Goal: Information Seeking & Learning: Learn about a topic

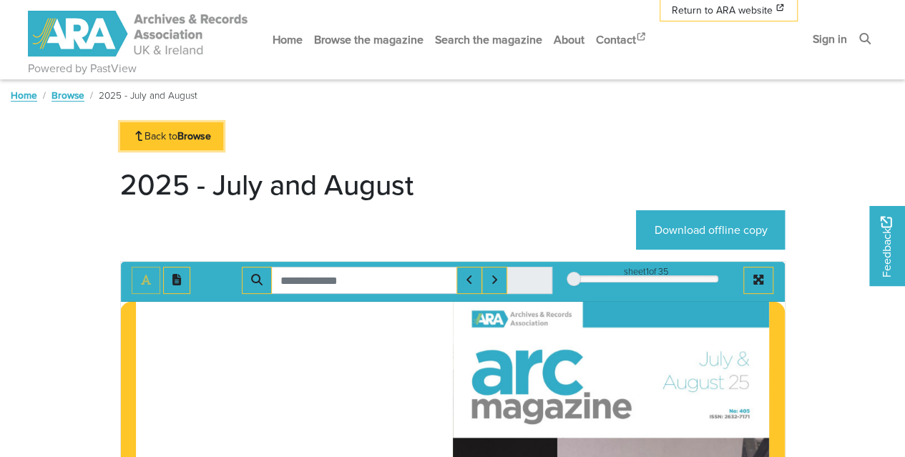
click at [184, 139] on strong "Browse" at bounding box center [194, 136] width 34 height 14
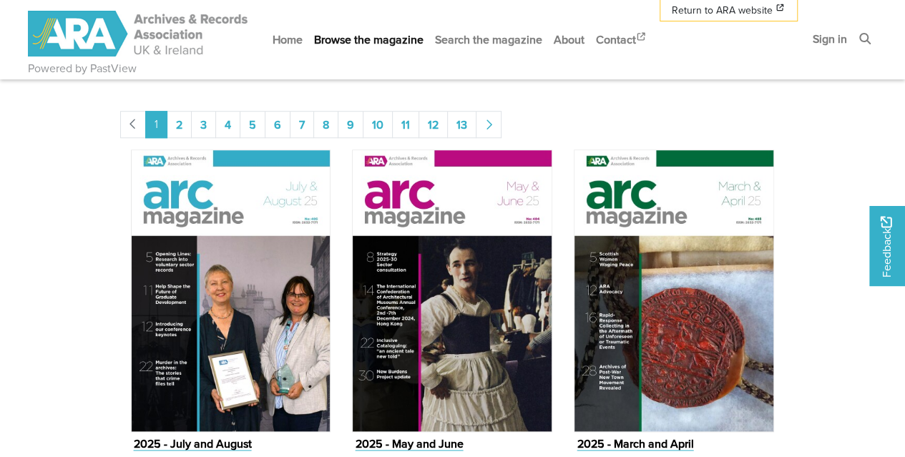
scroll to position [554, 0]
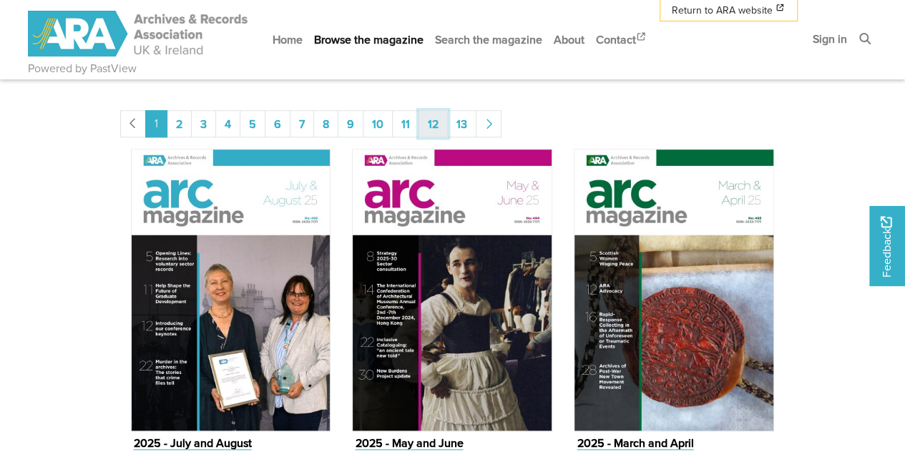
click at [425, 124] on link "12" at bounding box center [432, 123] width 29 height 27
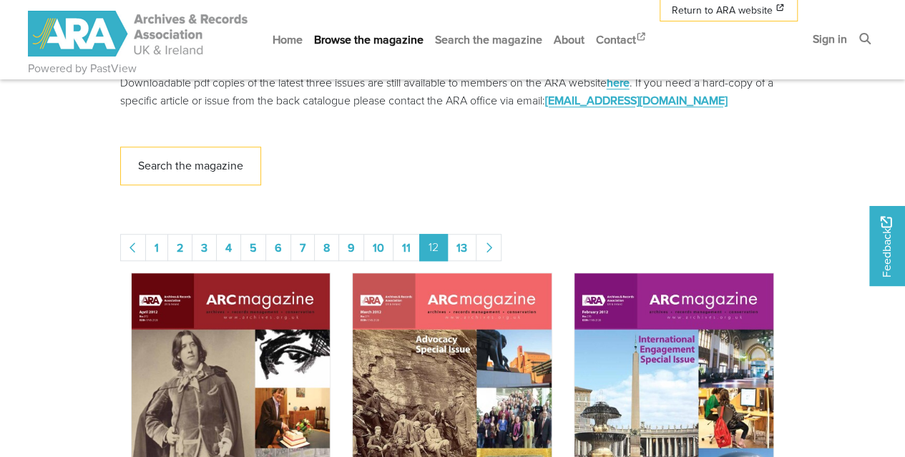
scroll to position [556, 0]
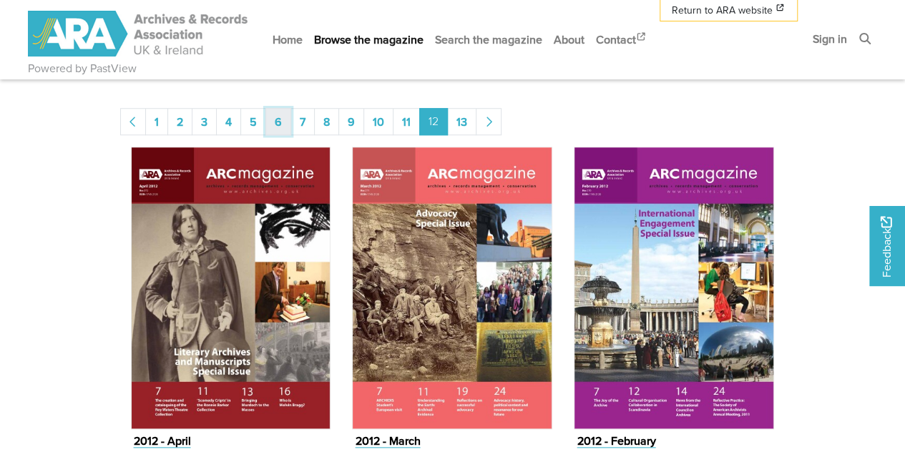
click at [277, 121] on link "6" at bounding box center [278, 121] width 26 height 27
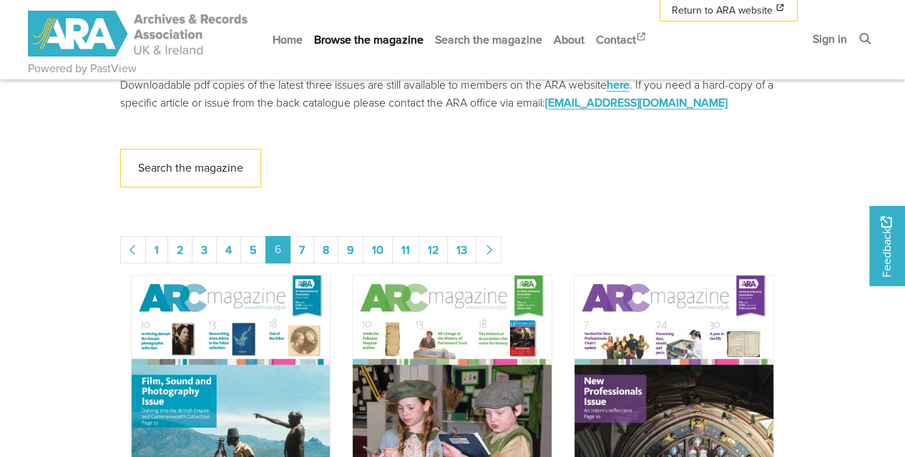
scroll to position [425, 0]
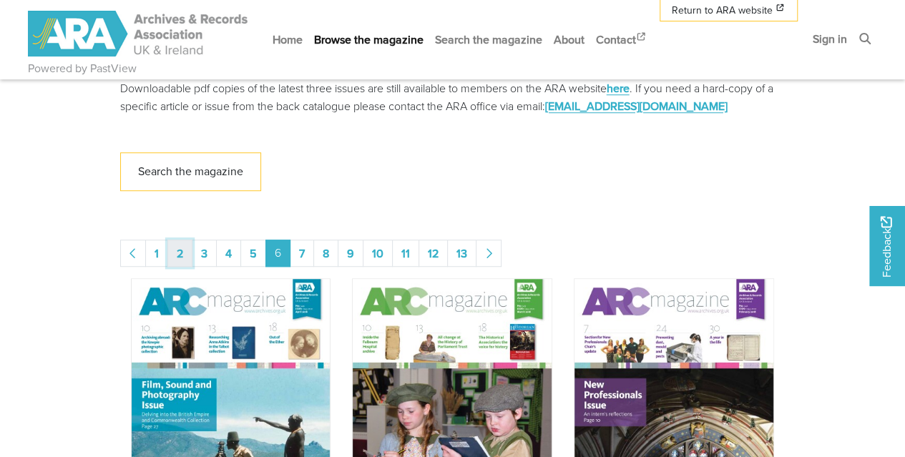
click at [182, 255] on link "2" at bounding box center [179, 253] width 25 height 27
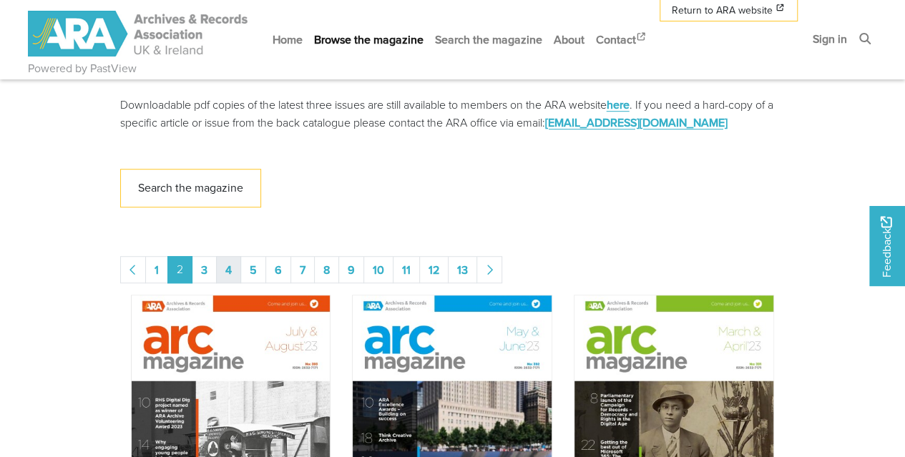
scroll to position [409, 0]
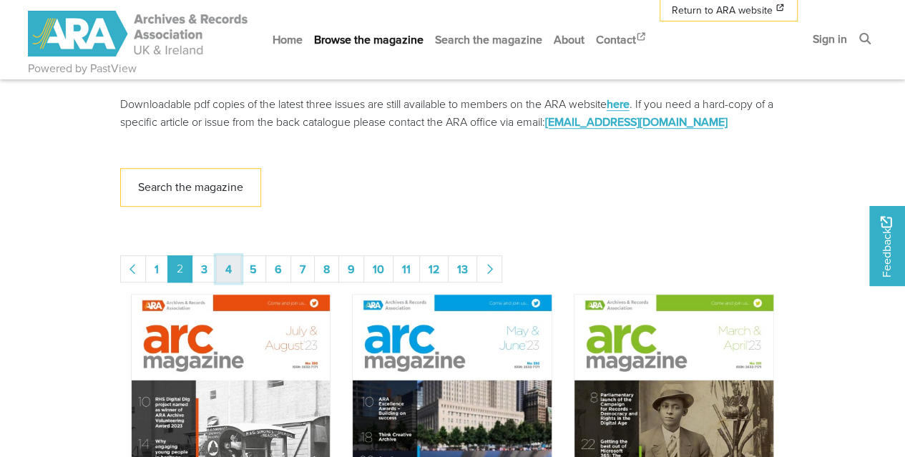
click at [232, 268] on link "4" at bounding box center [228, 268] width 25 height 27
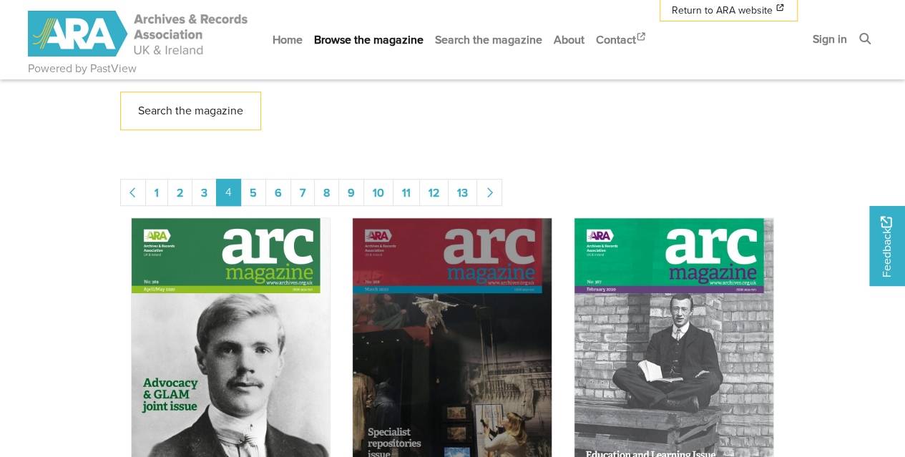
scroll to position [481, 0]
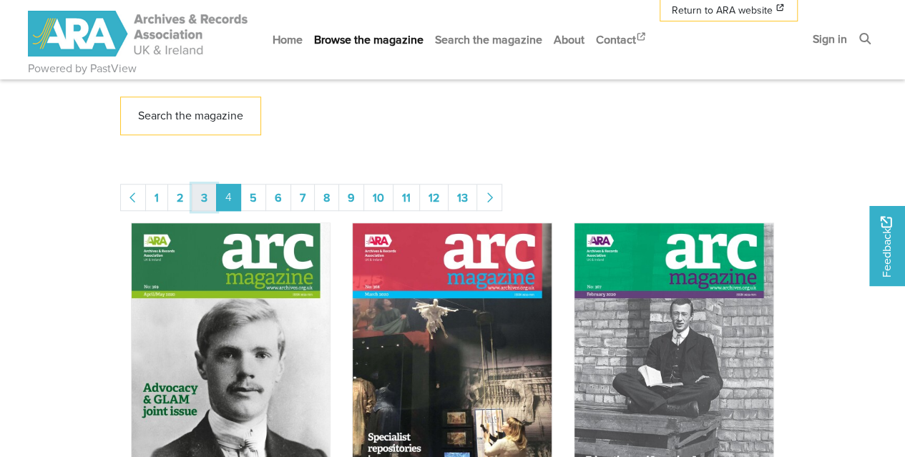
click at [205, 194] on link "3" at bounding box center [204, 197] width 25 height 27
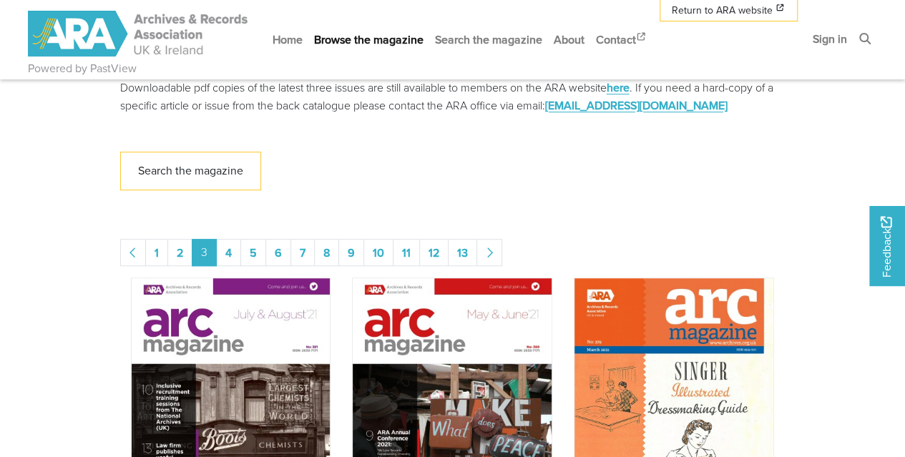
scroll to position [402, 0]
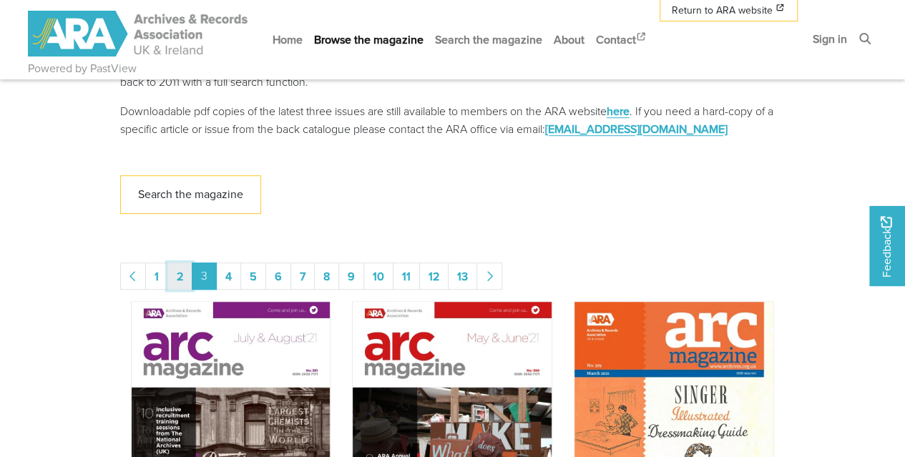
click at [174, 277] on link "2" at bounding box center [179, 275] width 25 height 27
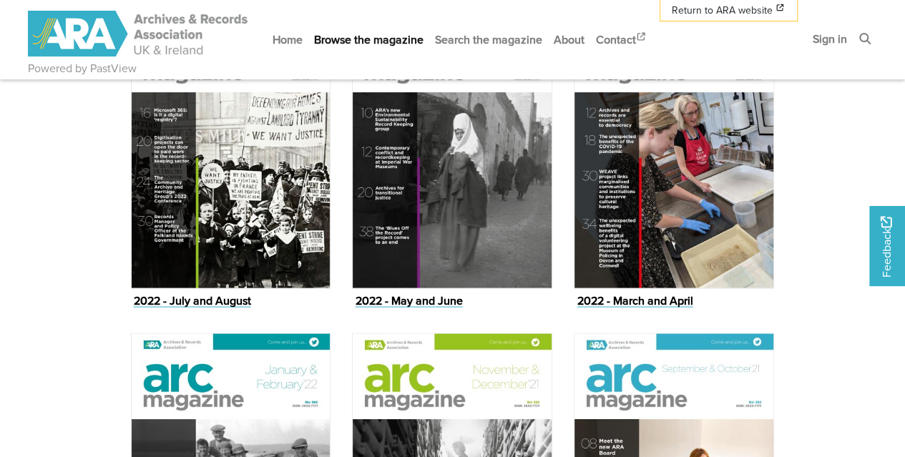
scroll to position [1312, 0]
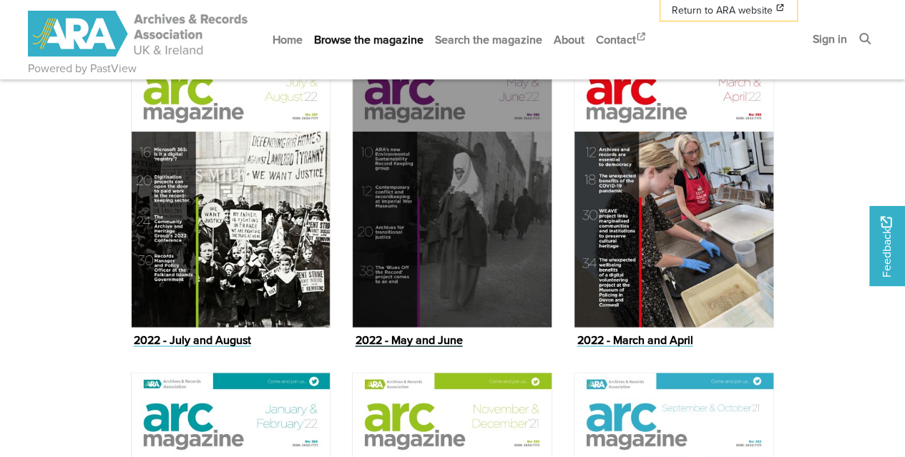
click at [458, 204] on img "Issue" at bounding box center [452, 186] width 200 height 283
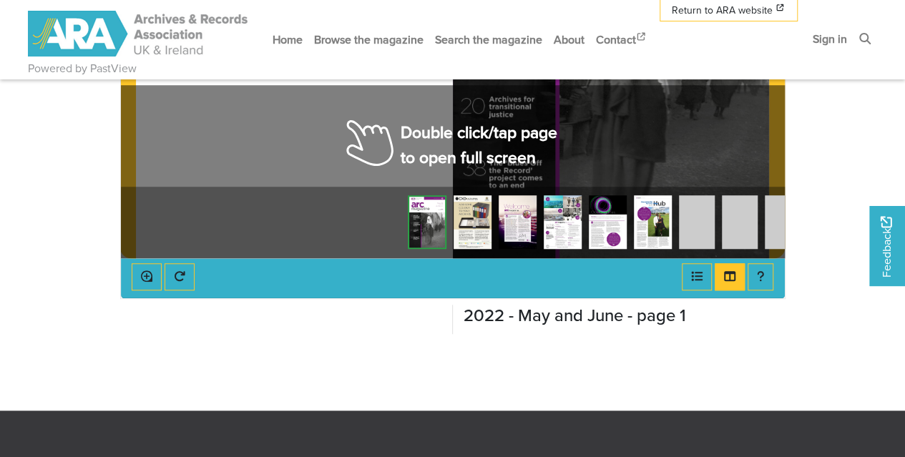
scroll to position [492, 0]
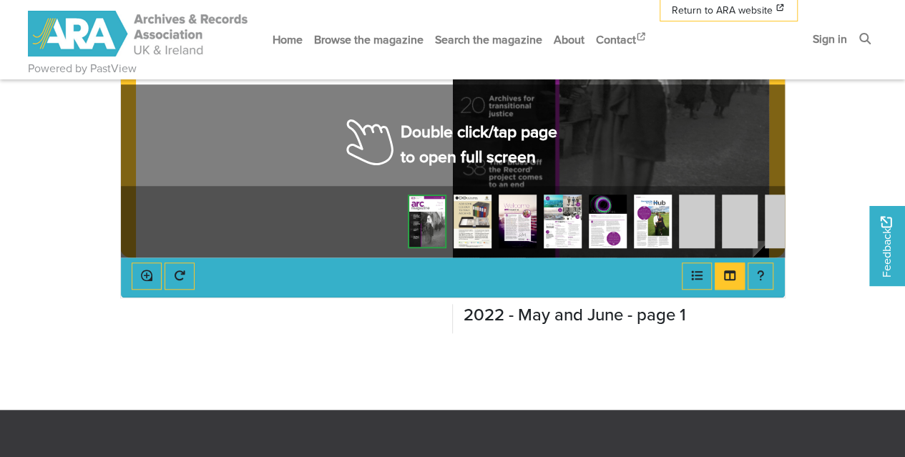
click at [469, 216] on img at bounding box center [472, 222] width 38 height 54
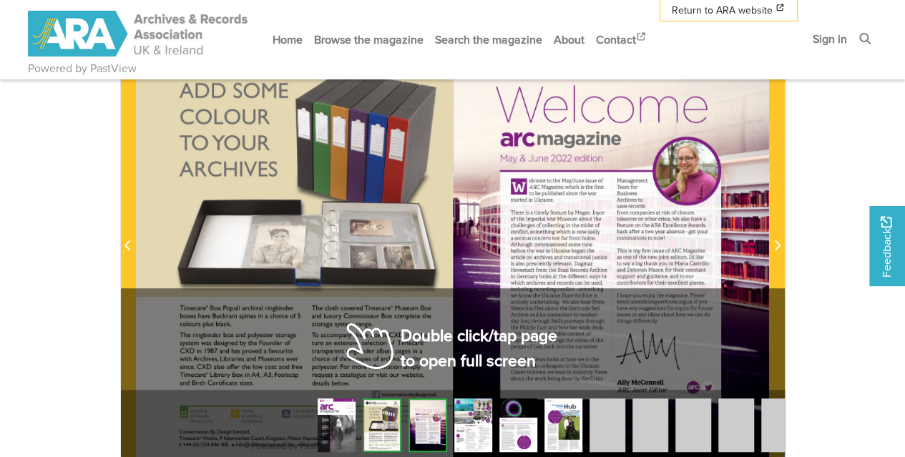
scroll to position [286, 0]
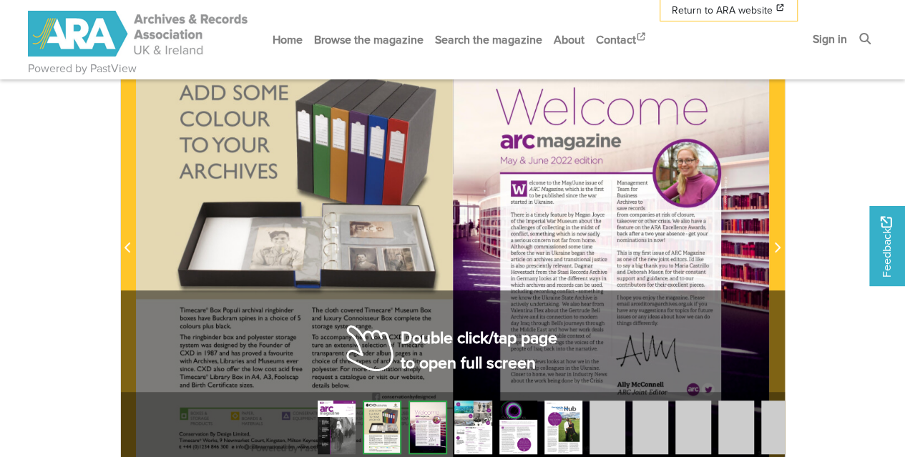
click at [468, 423] on img at bounding box center [473, 428] width 38 height 54
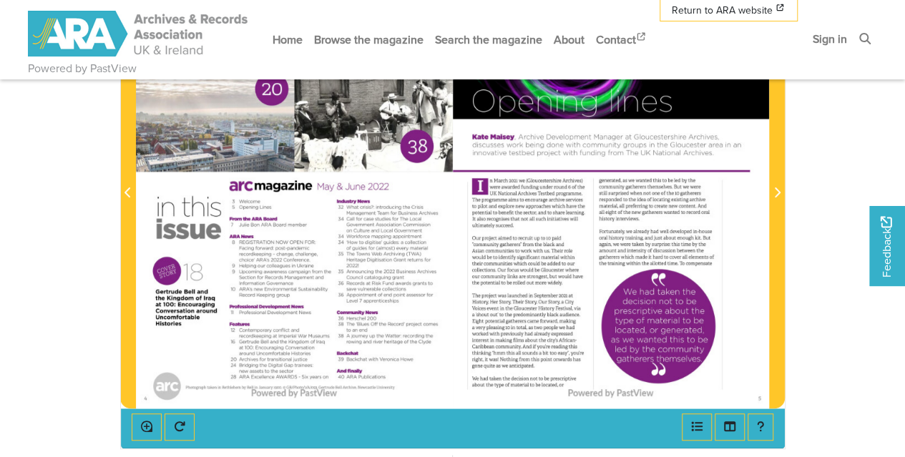
scroll to position [340, 0]
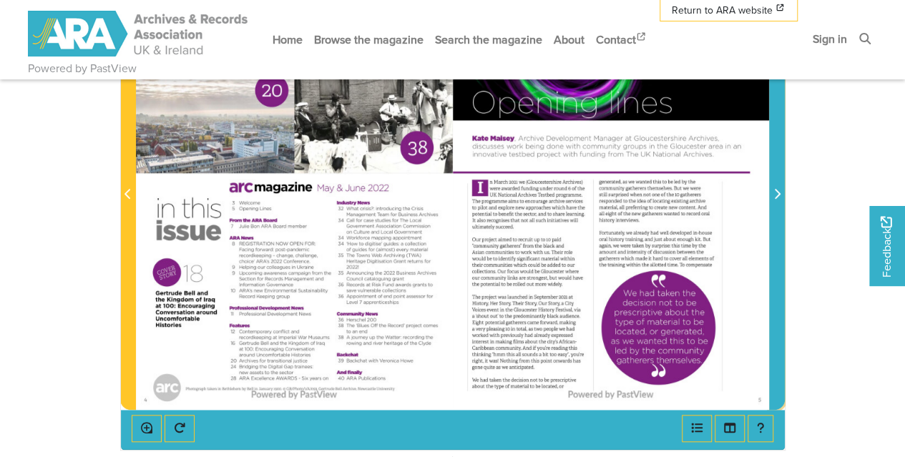
click at [777, 201] on span "Next Page" at bounding box center [777, 194] width 14 height 17
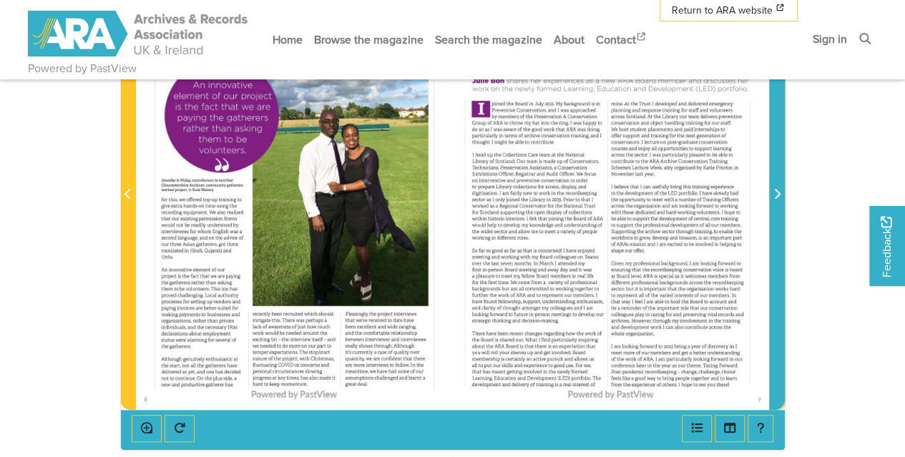
click at [777, 201] on span "Next Page" at bounding box center [777, 194] width 14 height 17
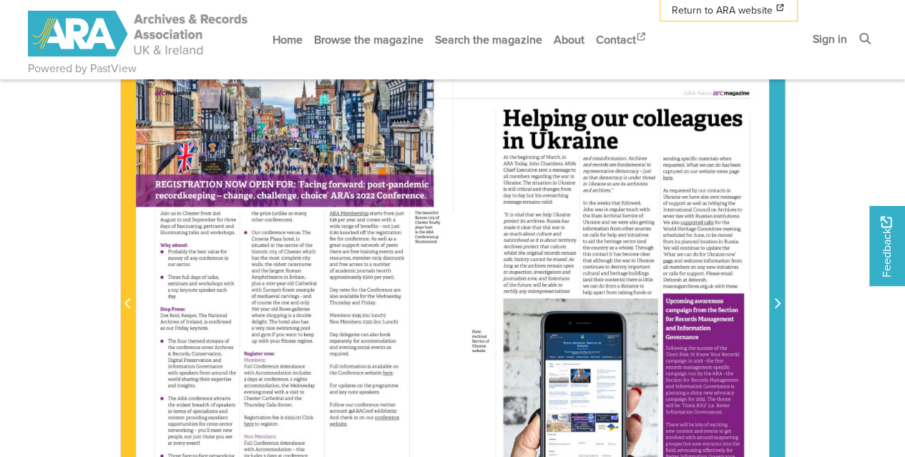
scroll to position [231, 0]
click at [777, 220] on span "Next Page" at bounding box center [777, 295] width 14 height 446
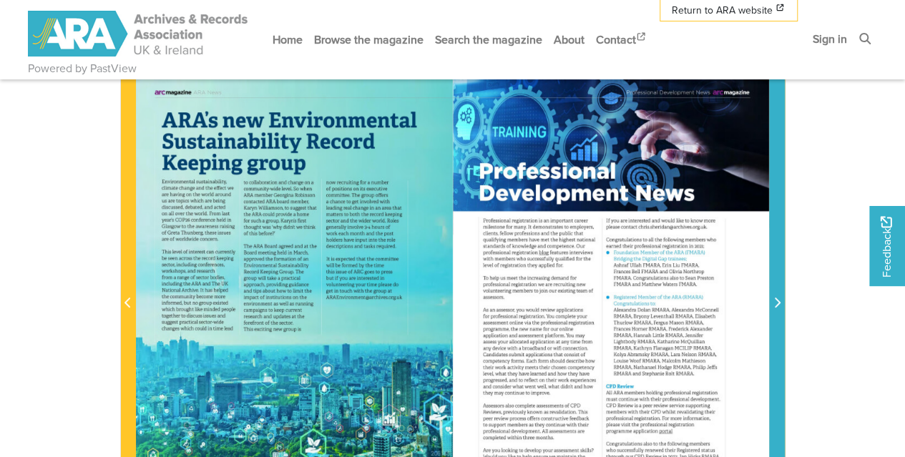
click at [777, 220] on span "Next Page" at bounding box center [777, 295] width 14 height 446
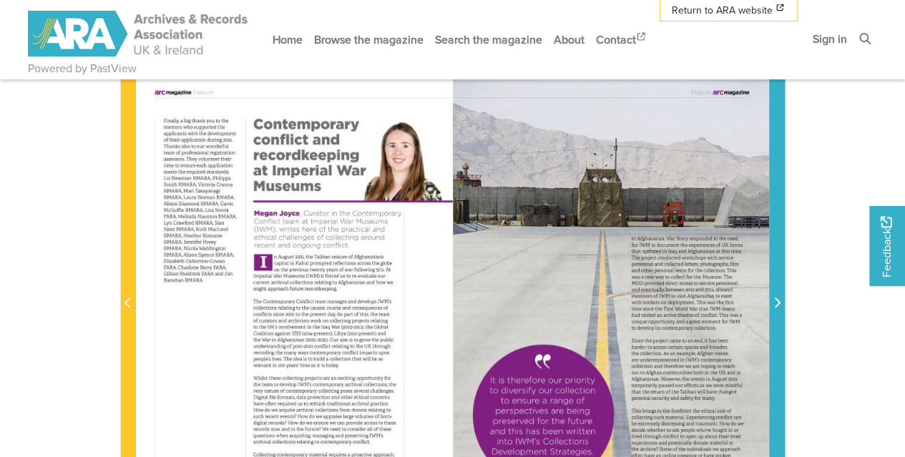
click at [777, 220] on span "Next Page" at bounding box center [777, 295] width 14 height 446
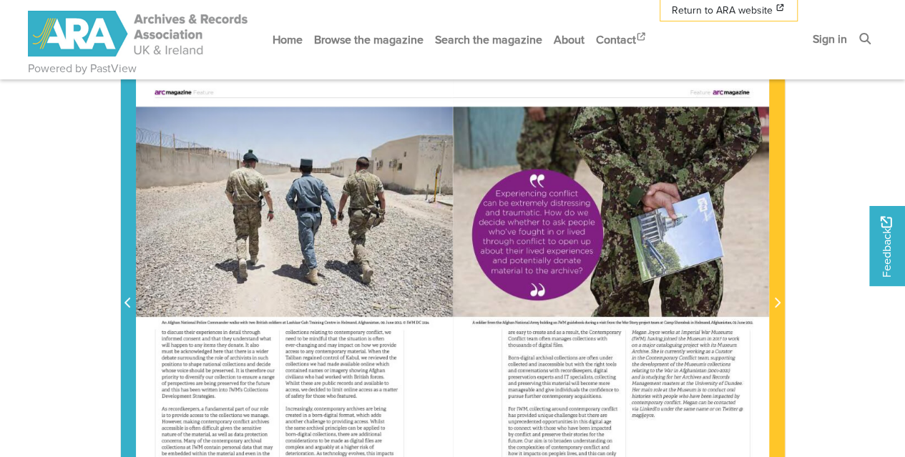
click at [128, 298] on icon "Previous Page" at bounding box center [127, 303] width 6 height 10
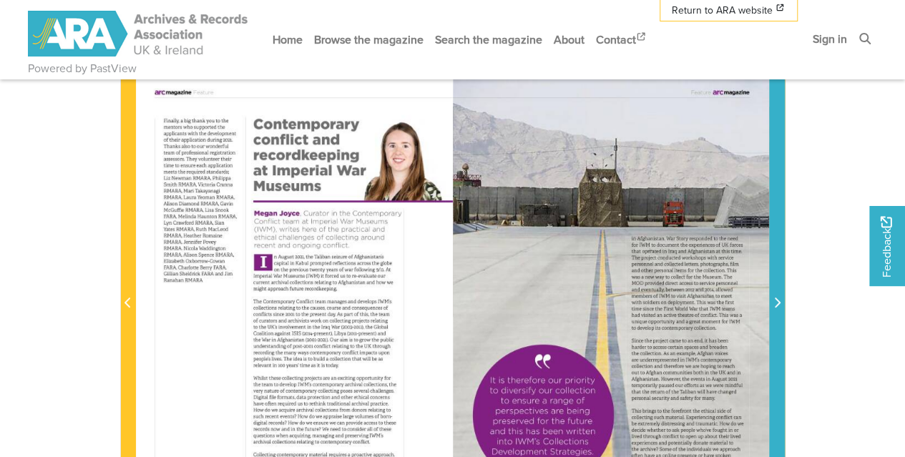
click at [775, 252] on span "Next Page" at bounding box center [777, 295] width 14 height 446
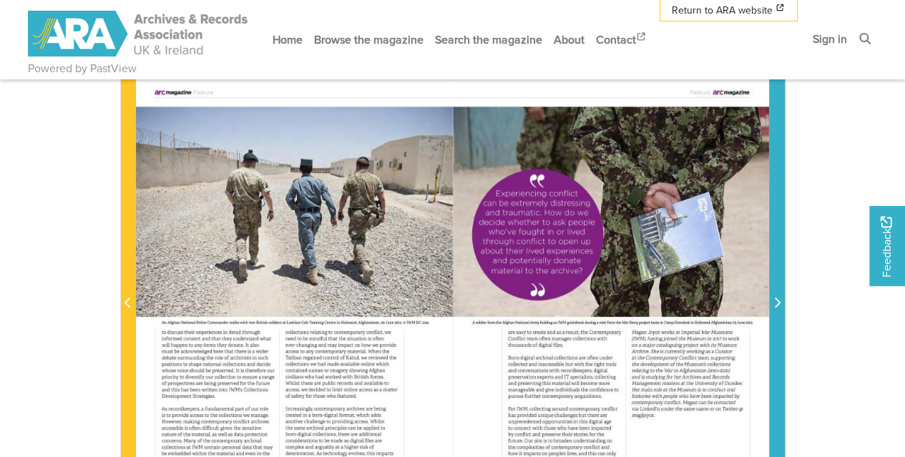
click at [775, 252] on span "Next Page" at bounding box center [777, 295] width 14 height 446
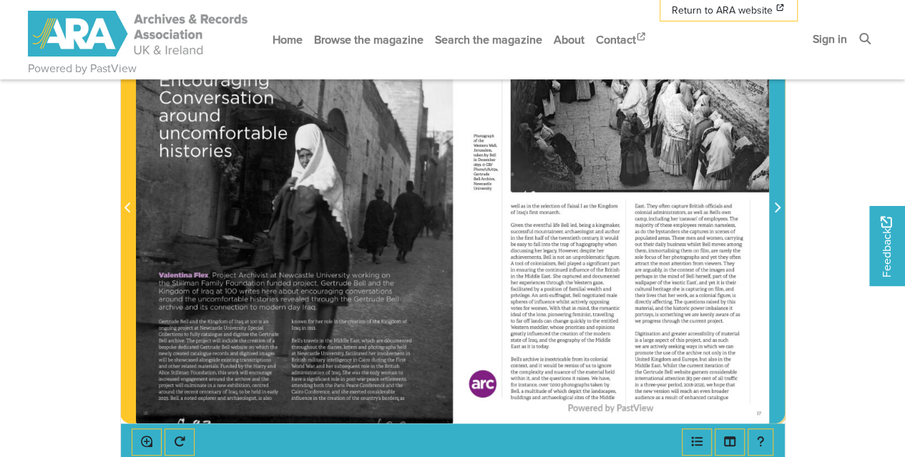
scroll to position [327, 0]
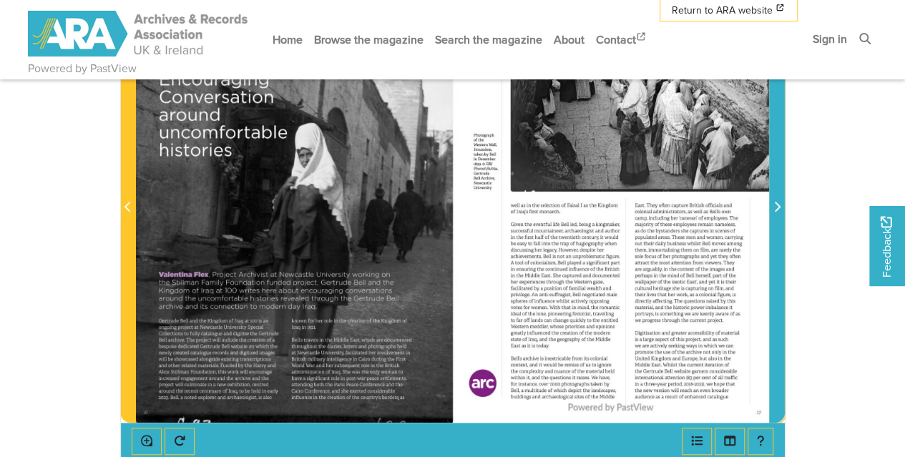
click at [772, 244] on span "Next Page" at bounding box center [777, 199] width 14 height 446
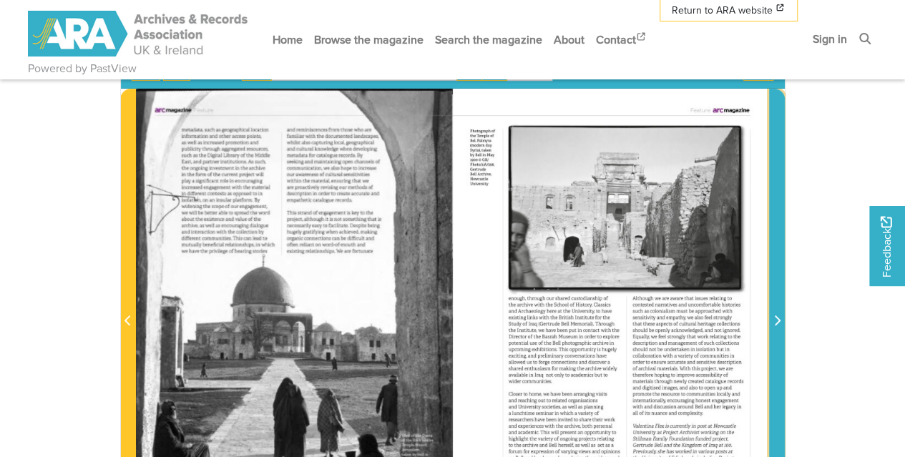
scroll to position [184, 0]
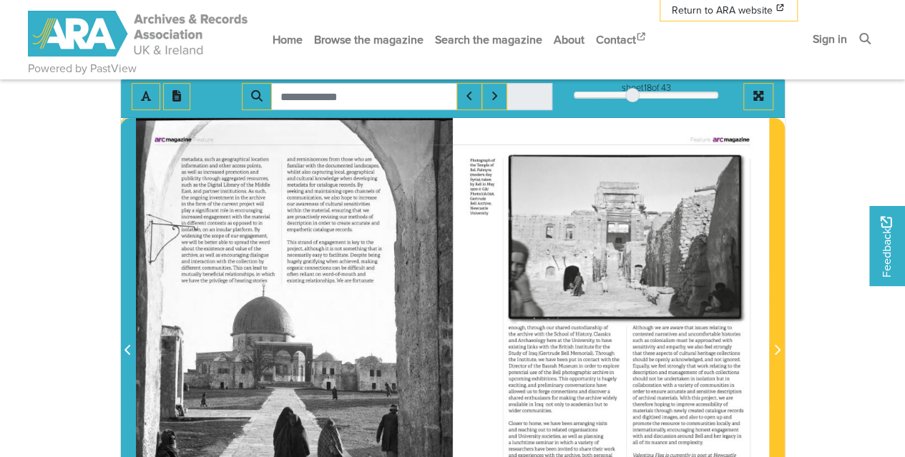
click at [122, 247] on span "Previous Page" at bounding box center [128, 342] width 14 height 446
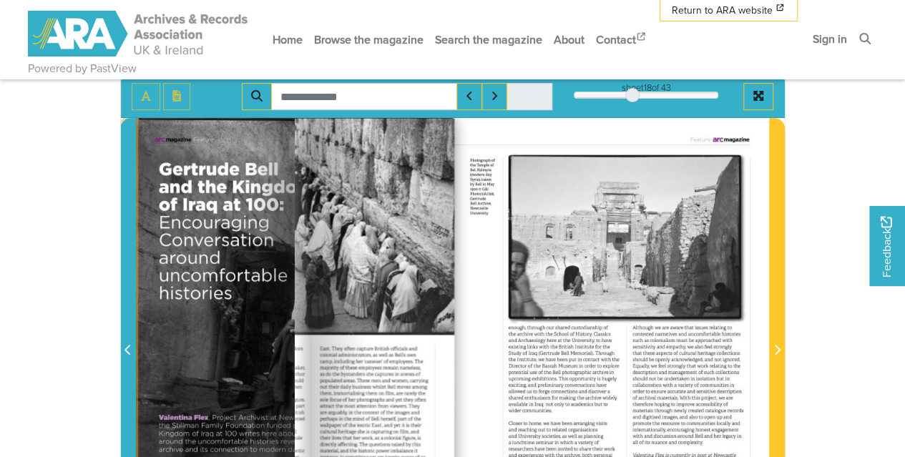
click at [122, 247] on span "Previous Page" at bounding box center [128, 342] width 14 height 446
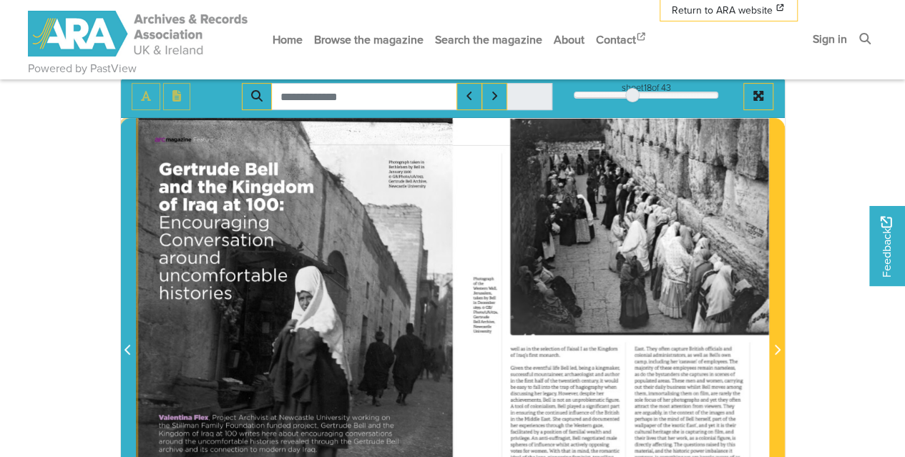
click at [122, 247] on span "Previous Page" at bounding box center [128, 342] width 14 height 446
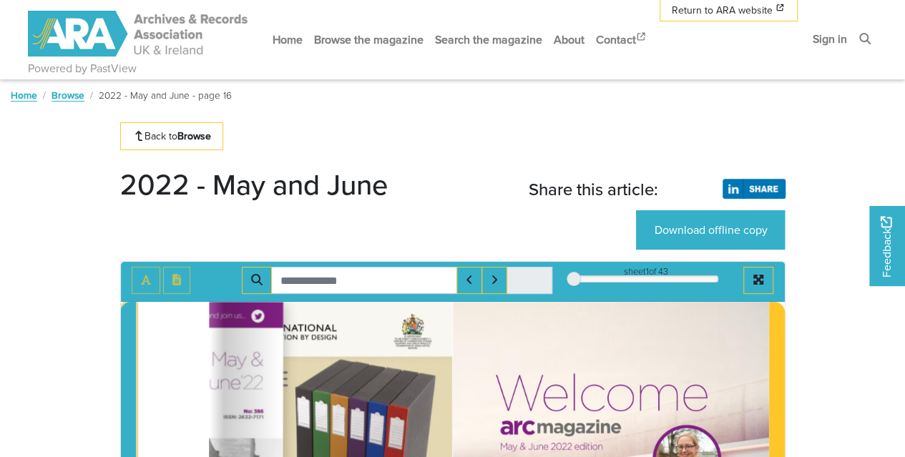
drag, startPoint x: 629, startPoint y: 277, endPoint x: 558, endPoint y: 278, distance: 71.5
click at [558, 278] on div "sheet 1 of 43 1 *" at bounding box center [453, 280] width 664 height 27
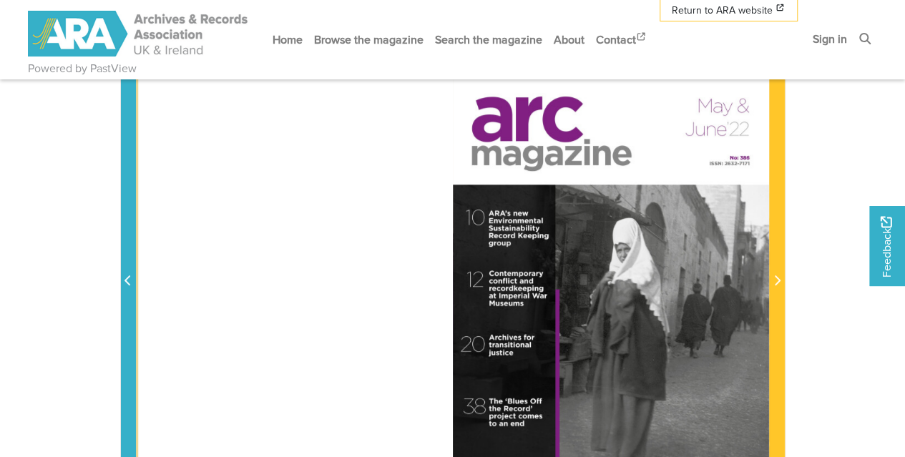
scroll to position [273, 0]
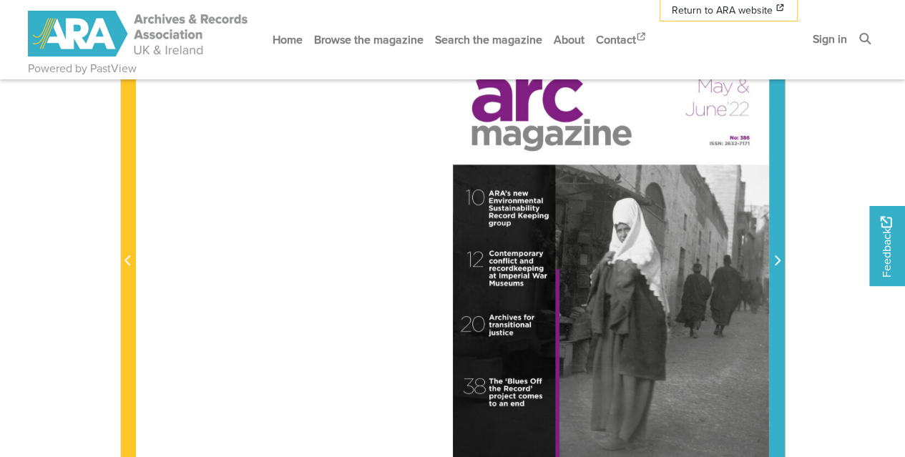
click at [777, 262] on icon "Next Page" at bounding box center [776, 260] width 7 height 11
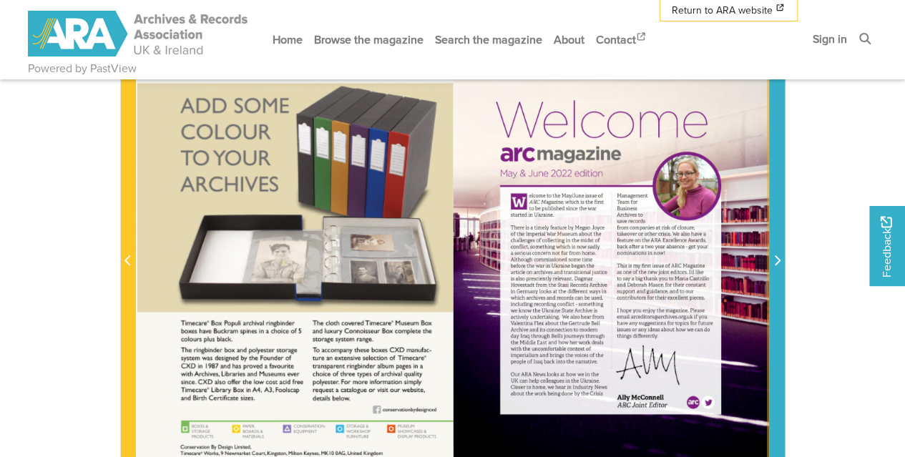
click at [777, 262] on icon "Next Page" at bounding box center [776, 260] width 7 height 11
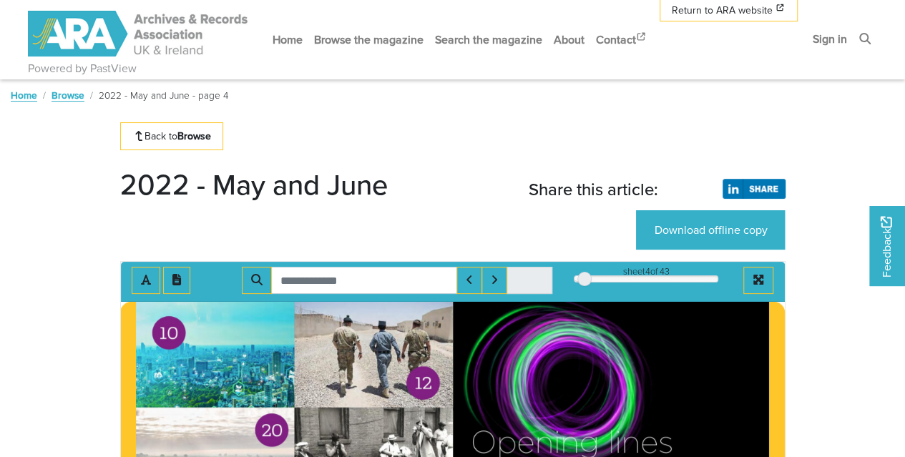
click at [69, 94] on link "Browse" at bounding box center [67, 95] width 33 height 14
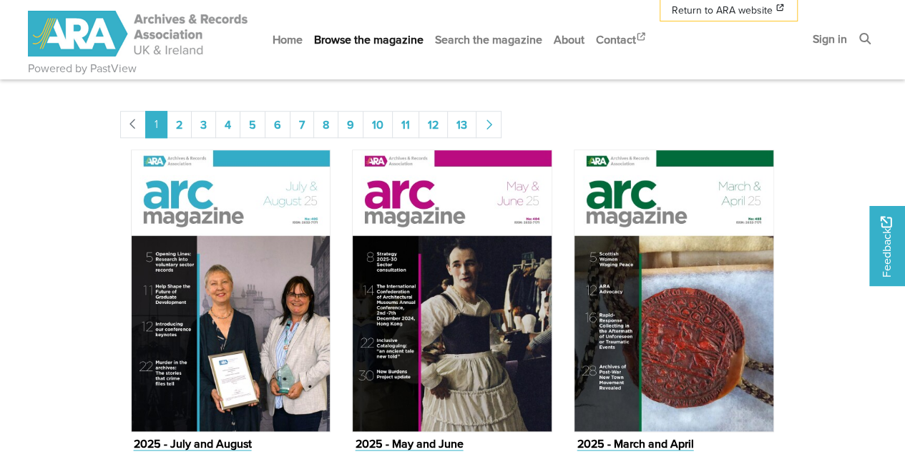
scroll to position [520, 0]
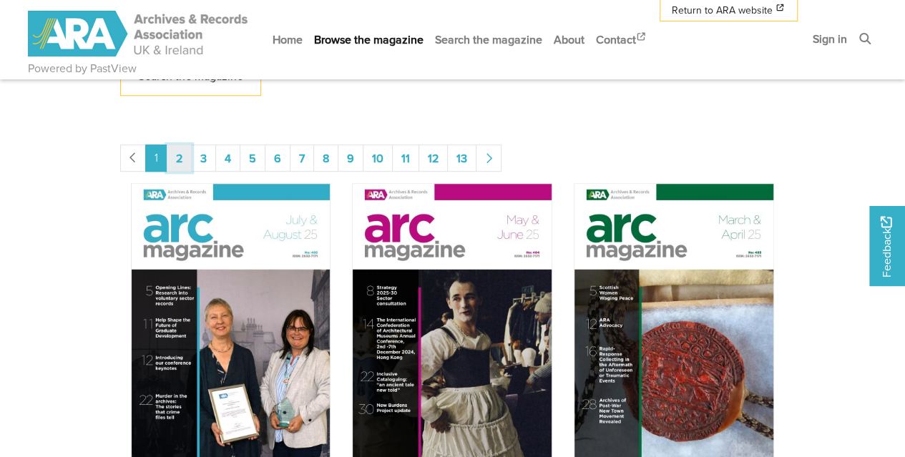
click at [182, 154] on link "2" at bounding box center [179, 157] width 25 height 27
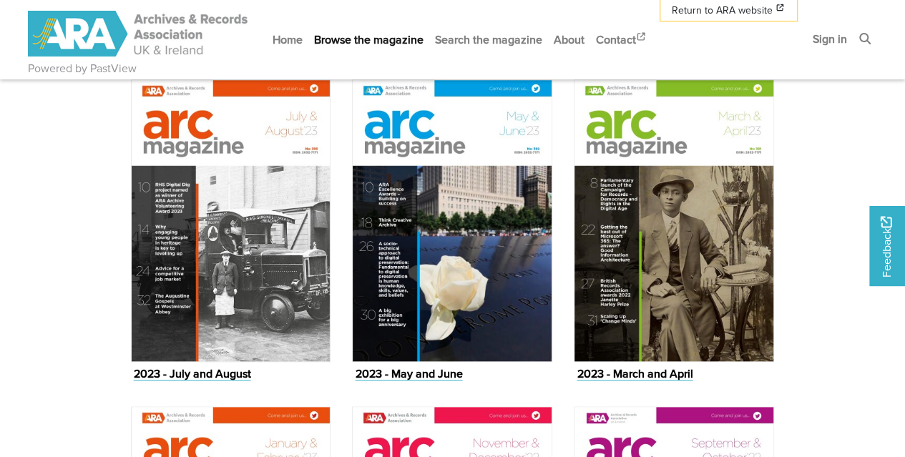
scroll to position [703, 0]
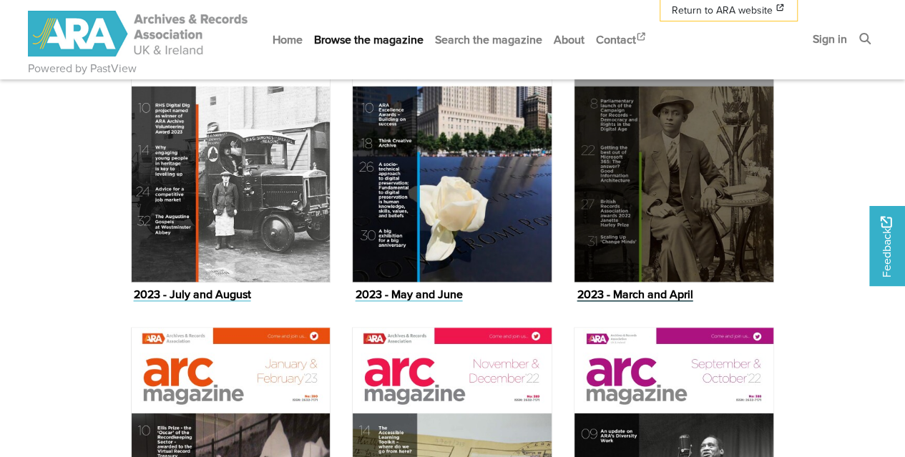
click at [637, 288] on figure "2023 - March and April Issue" at bounding box center [674, 152] width 200 height 305
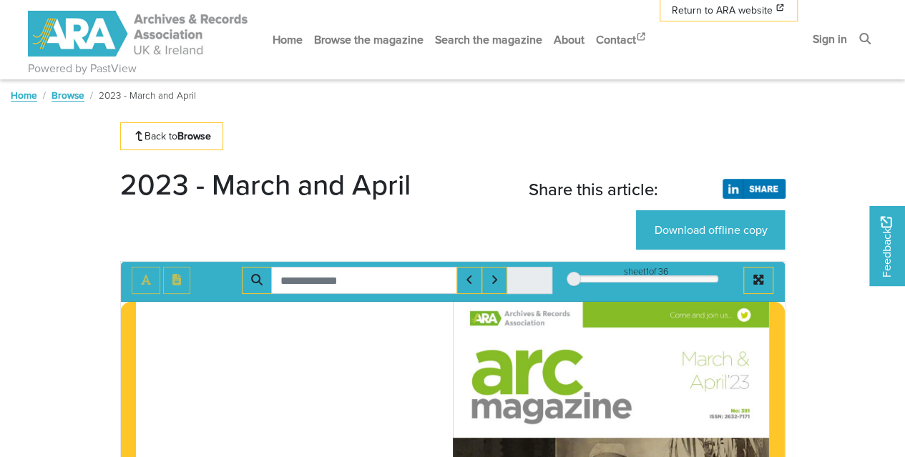
scroll to position [212, 0]
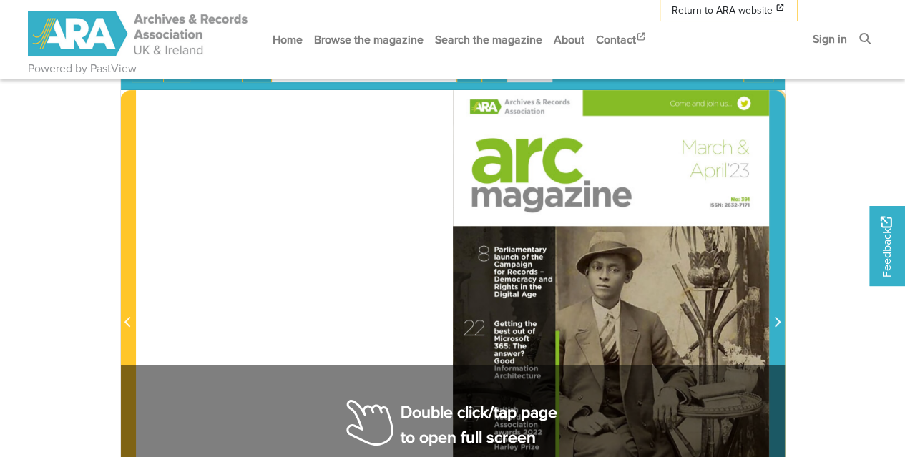
click at [778, 318] on icon "Next Page" at bounding box center [776, 321] width 7 height 11
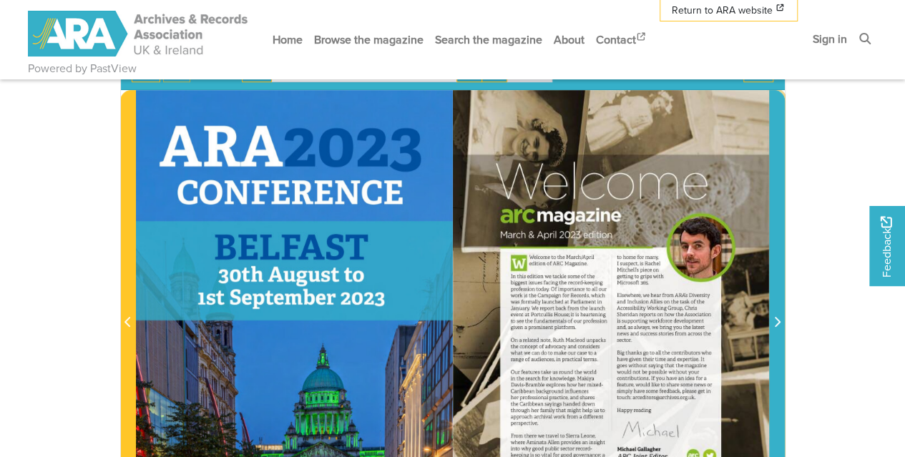
click at [778, 318] on icon "Next Page" at bounding box center [776, 321] width 7 height 11
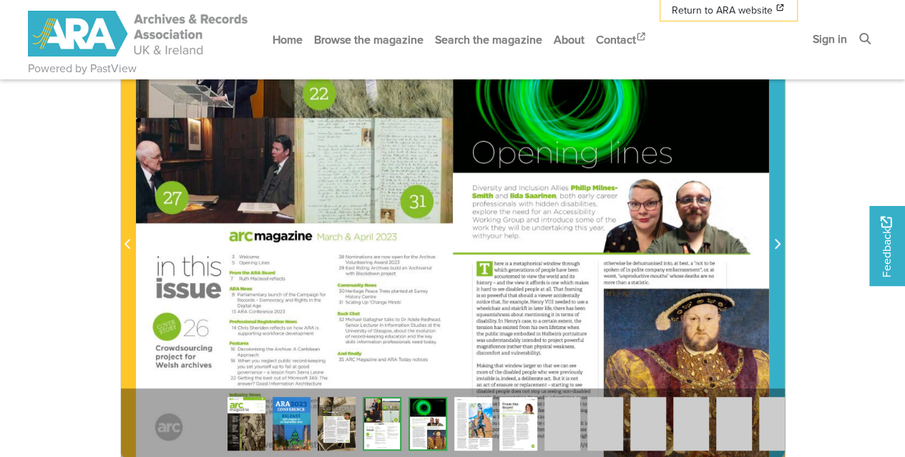
scroll to position [290, 0]
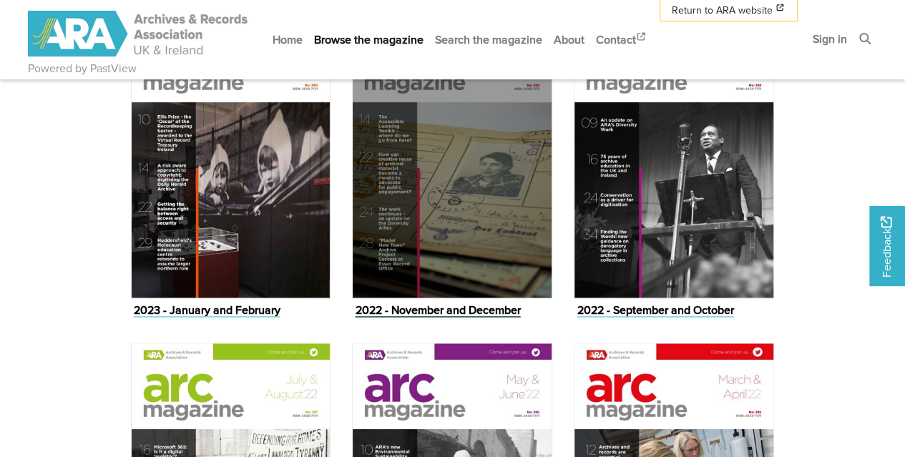
scroll to position [1015, 0]
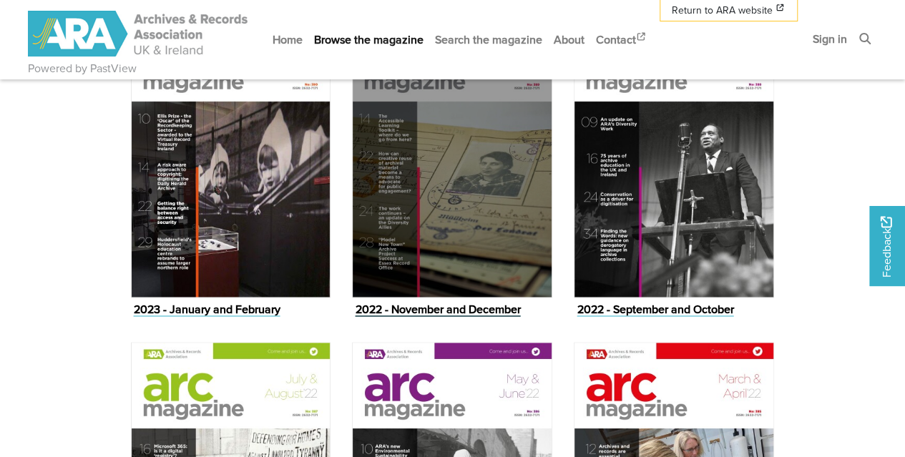
click at [411, 303] on figure "2022 - November and December Issue" at bounding box center [452, 167] width 200 height 305
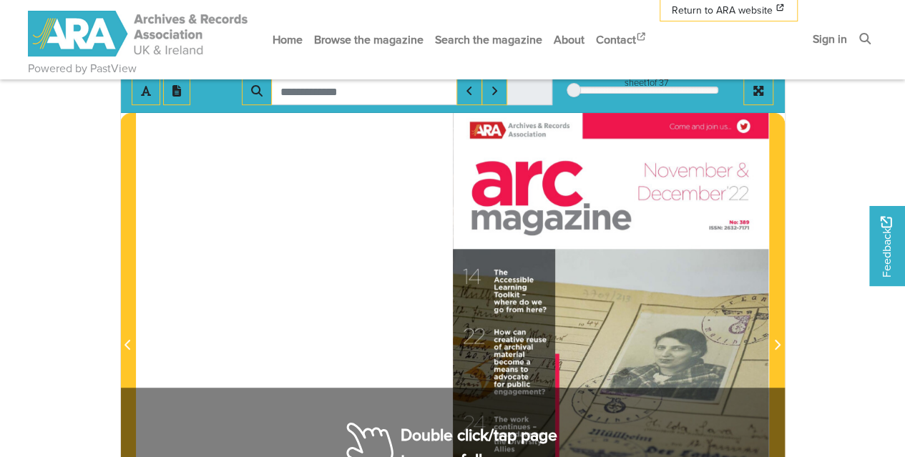
scroll to position [230, 0]
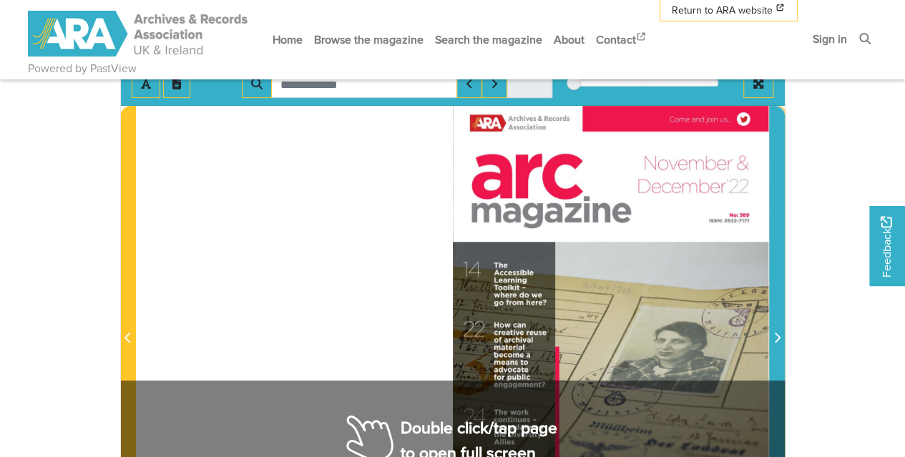
click at [780, 332] on icon "Next Page" at bounding box center [776, 337] width 7 height 11
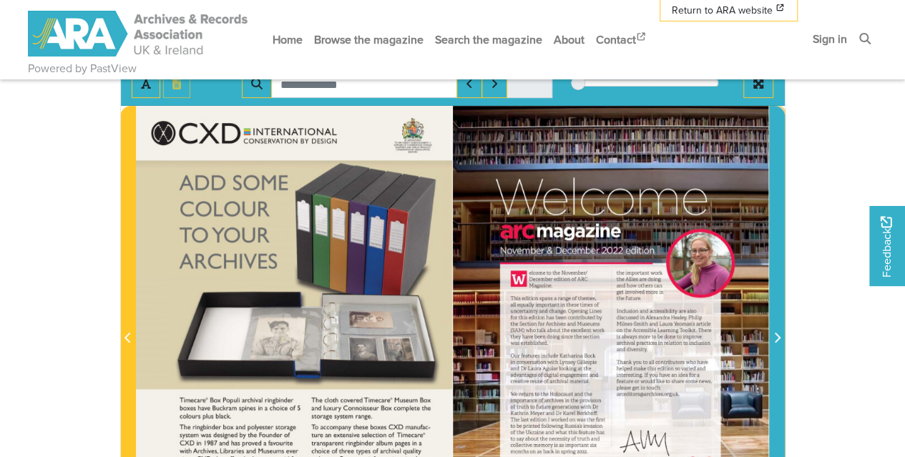
click at [780, 332] on icon "Next Page" at bounding box center [776, 337] width 7 height 11
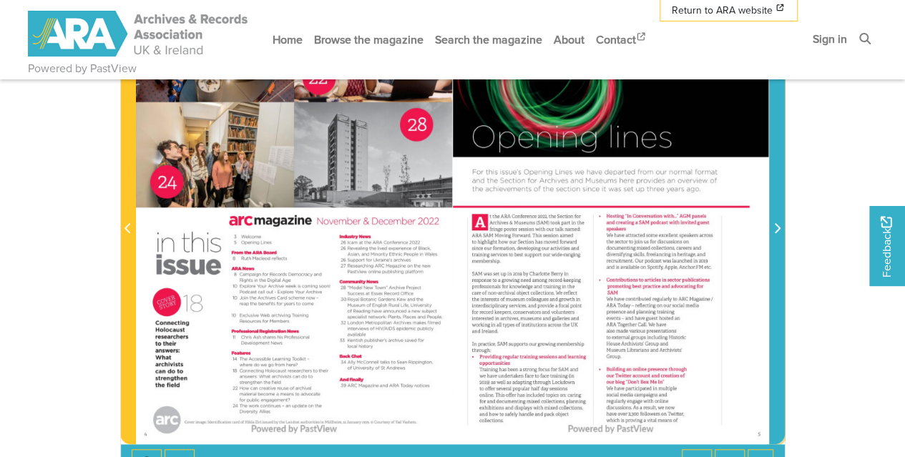
scroll to position [341, 0]
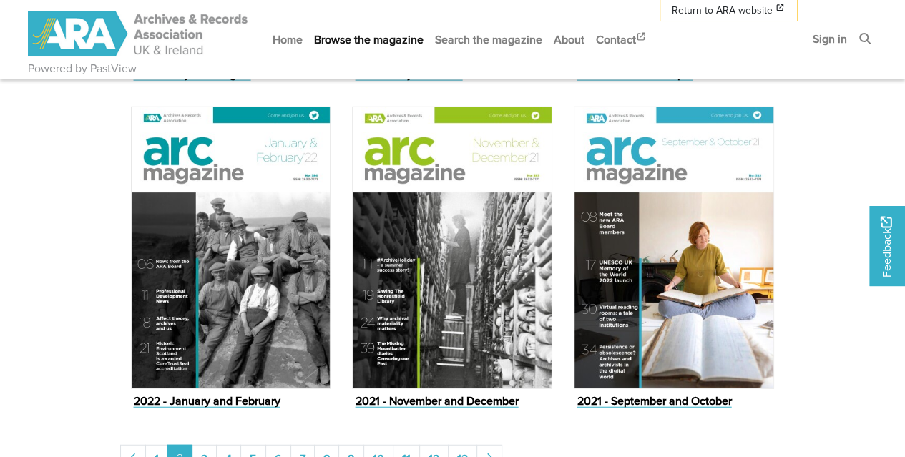
scroll to position [1578, 0]
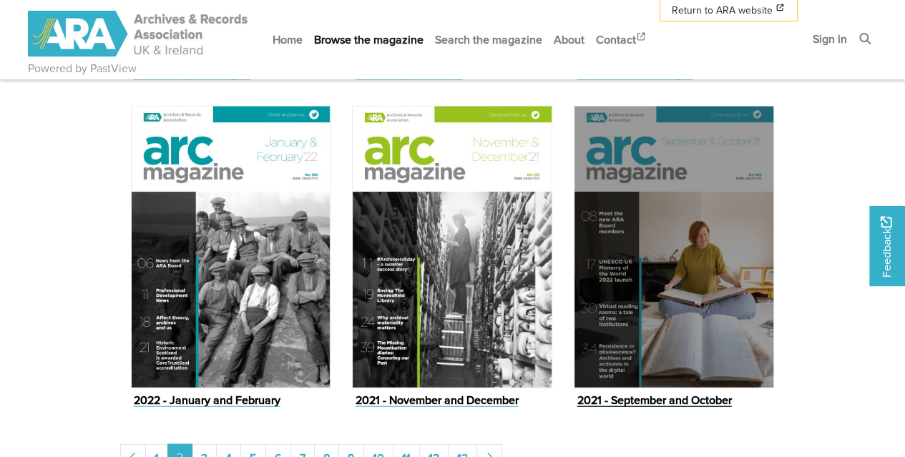
click at [609, 398] on figure "2021 - September and October Issue" at bounding box center [674, 258] width 200 height 305
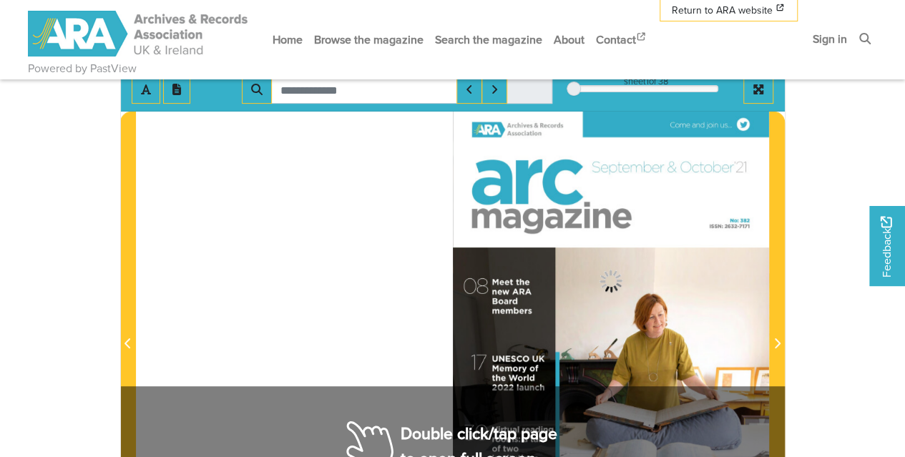
scroll to position [192, 0]
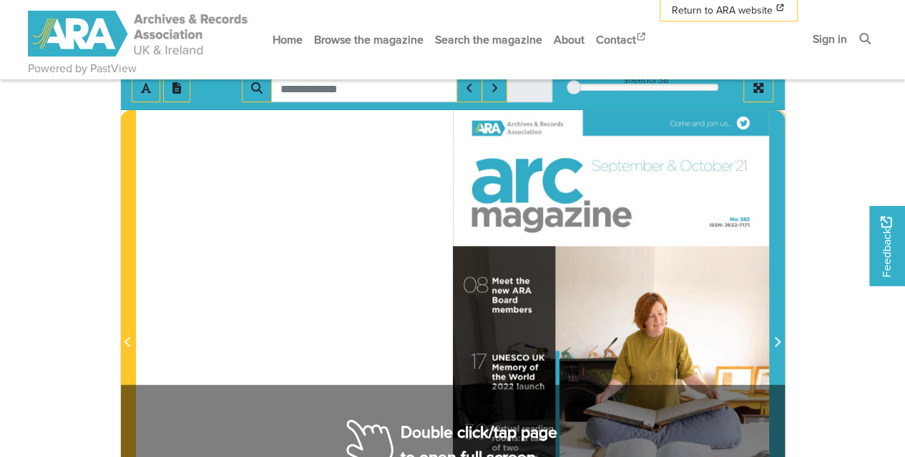
click at [774, 286] on span "Next Page" at bounding box center [777, 334] width 14 height 446
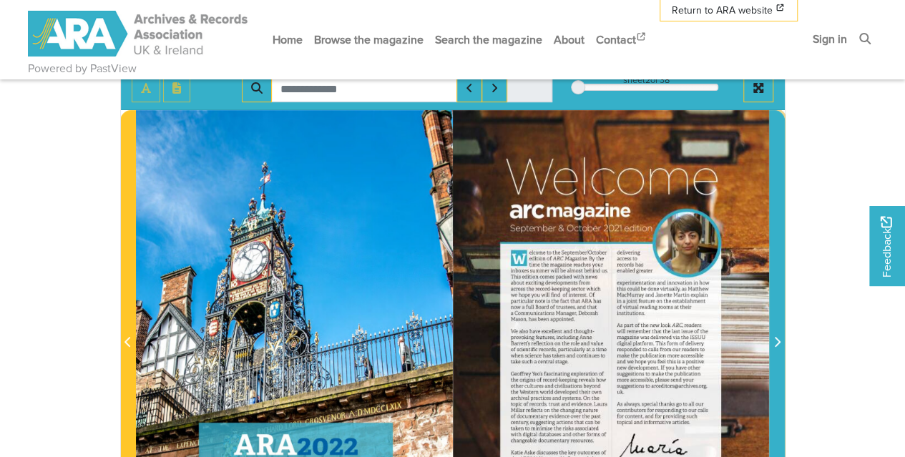
click at [774, 286] on span "Next Page" at bounding box center [777, 334] width 14 height 446
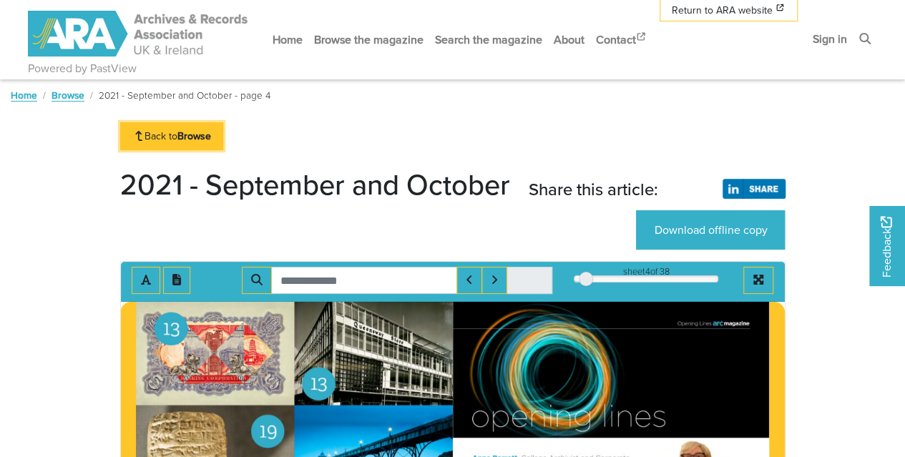
click at [175, 124] on link "Back to Browse" at bounding box center [172, 136] width 104 height 28
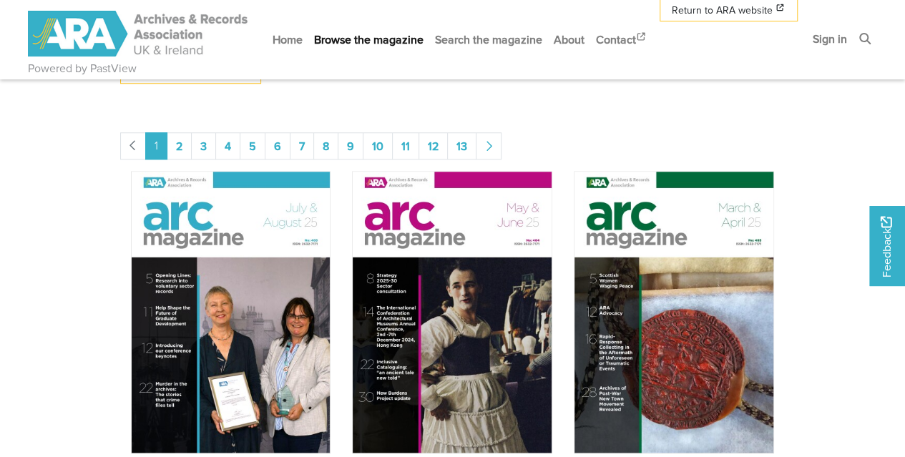
scroll to position [491, 0]
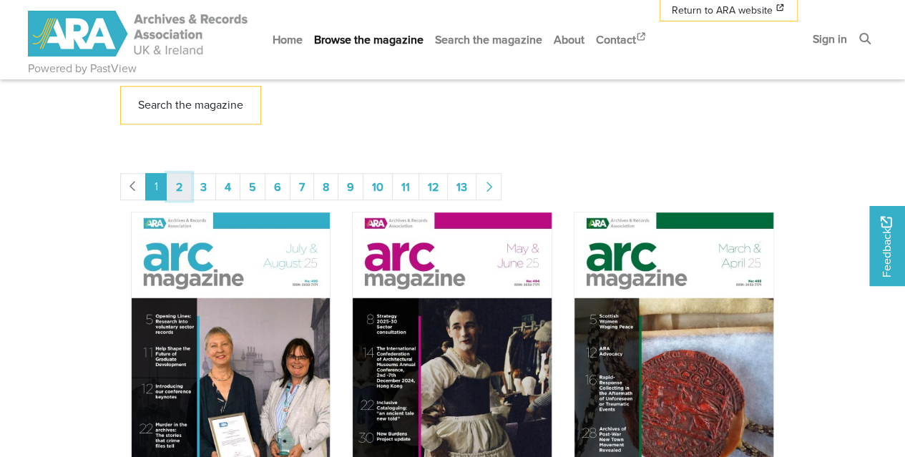
click at [181, 188] on link "2" at bounding box center [179, 186] width 25 height 27
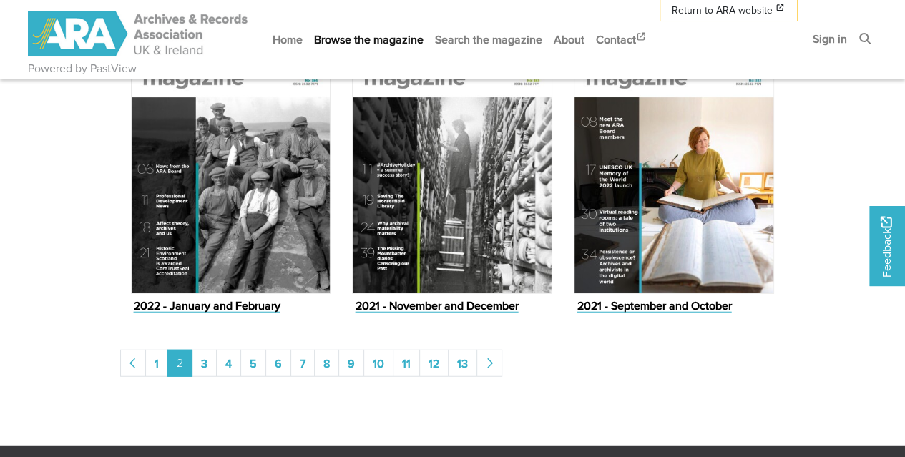
scroll to position [1671, 0]
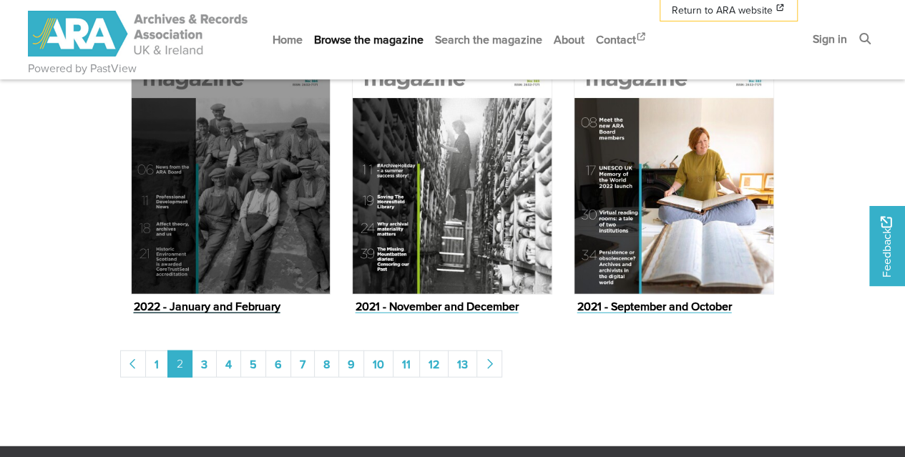
click at [239, 300] on figure "2022 - January and February Issue" at bounding box center [231, 164] width 200 height 305
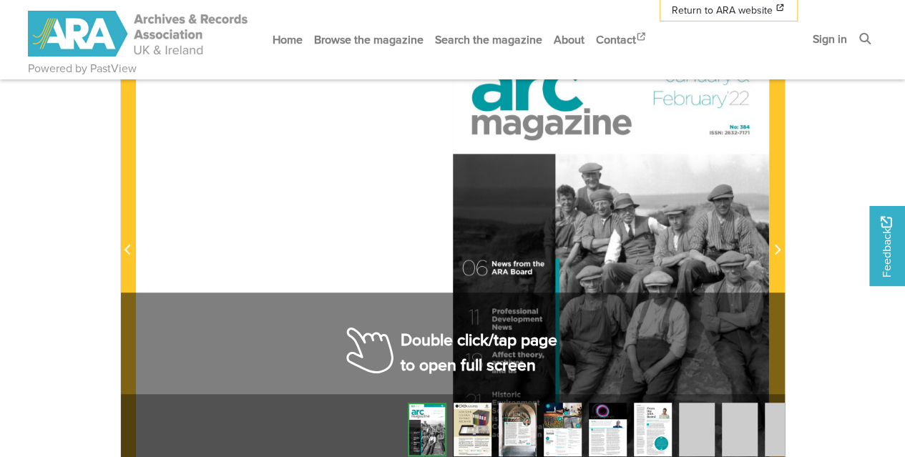
scroll to position [300, 0]
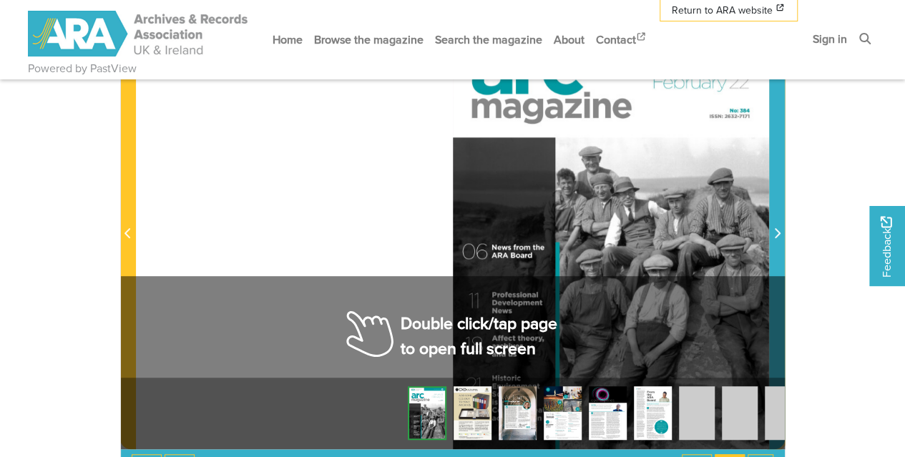
click at [775, 231] on icon "Next Page" at bounding box center [776, 232] width 7 height 11
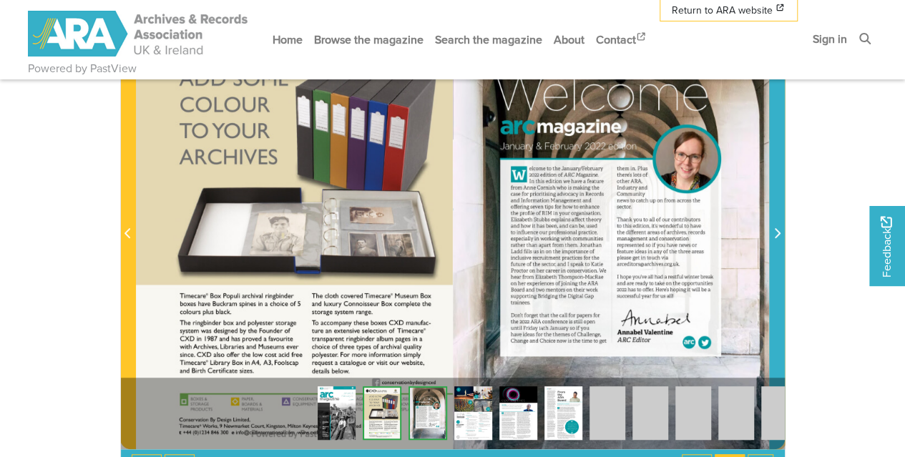
click at [775, 231] on icon "Next Page" at bounding box center [776, 232] width 7 height 11
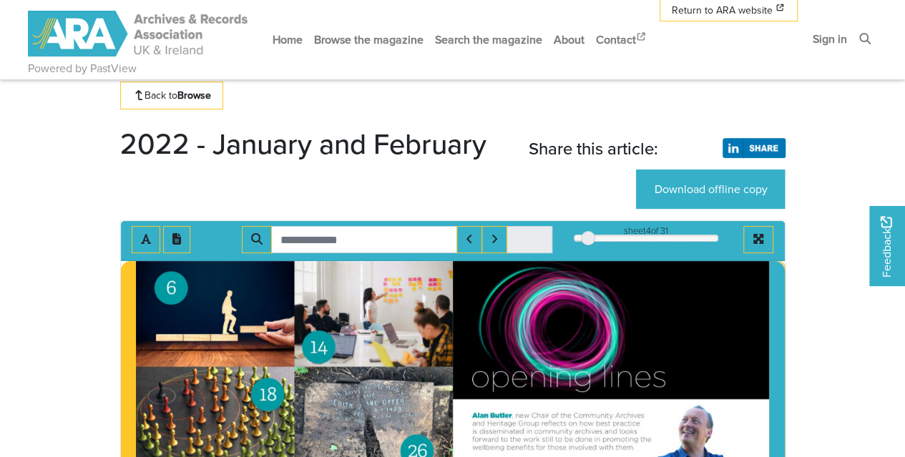
scroll to position [34, 0]
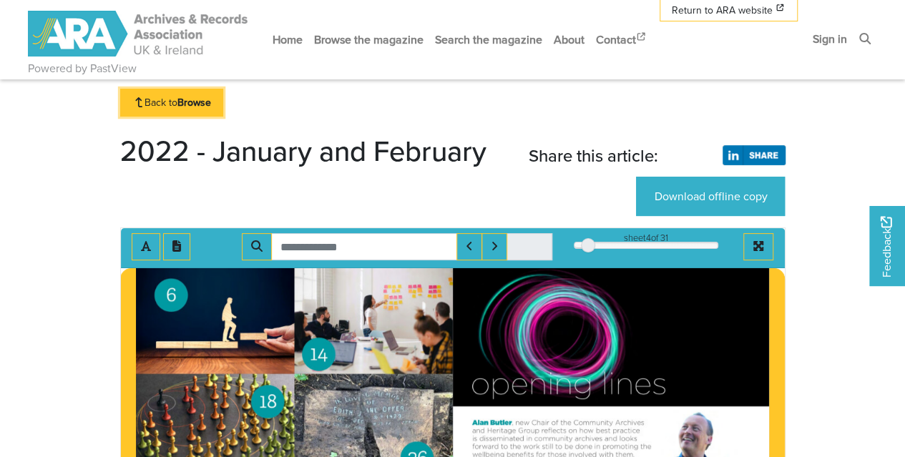
click at [163, 95] on link "Back to Browse" at bounding box center [172, 103] width 104 height 28
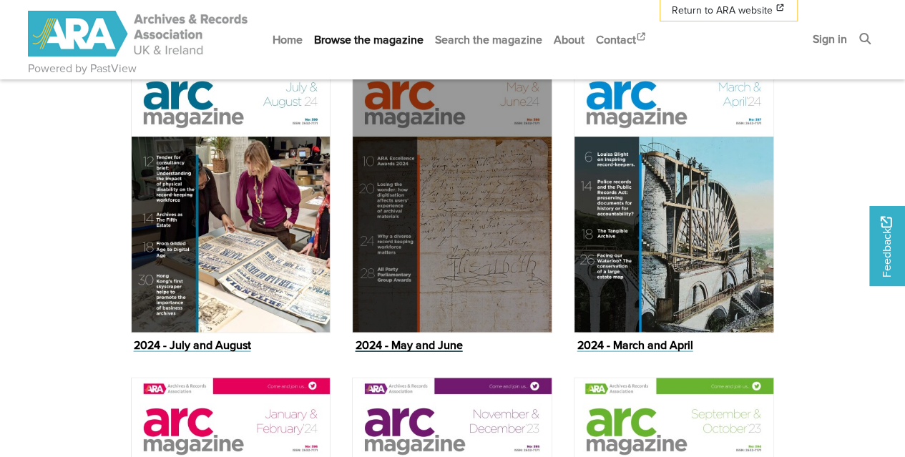
scroll to position [1310, 0]
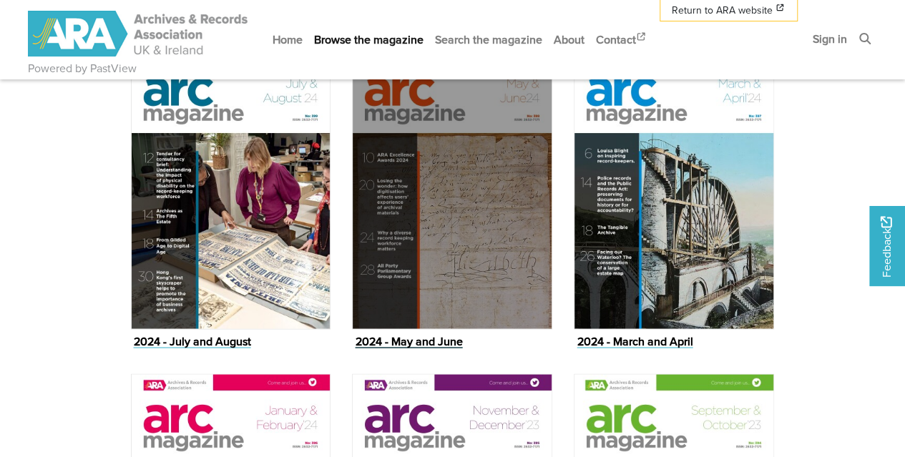
click at [402, 341] on figure "2024 - May and June Issue" at bounding box center [452, 198] width 200 height 305
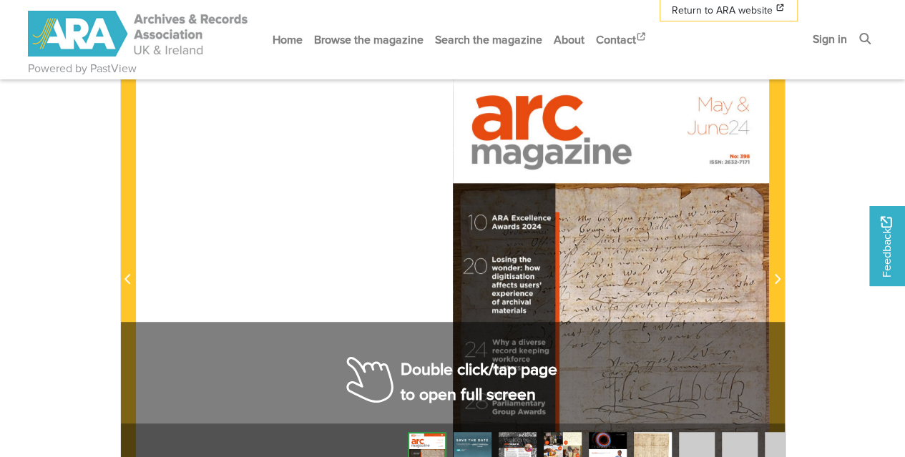
scroll to position [266, 0]
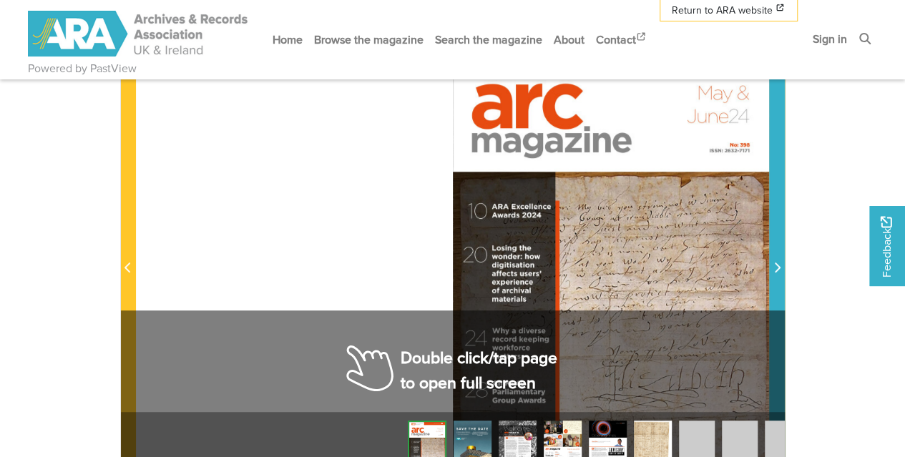
click at [772, 260] on span "Next Page" at bounding box center [777, 268] width 14 height 17
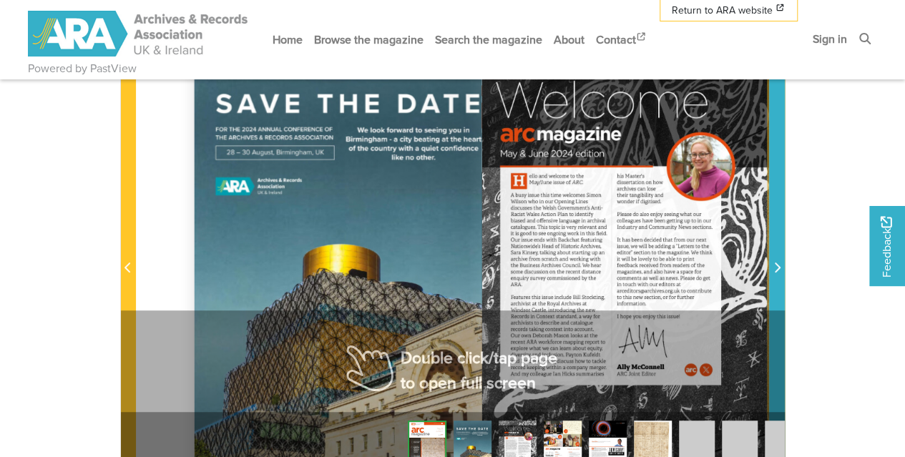
click at [772, 260] on span "Next Page" at bounding box center [777, 268] width 14 height 17
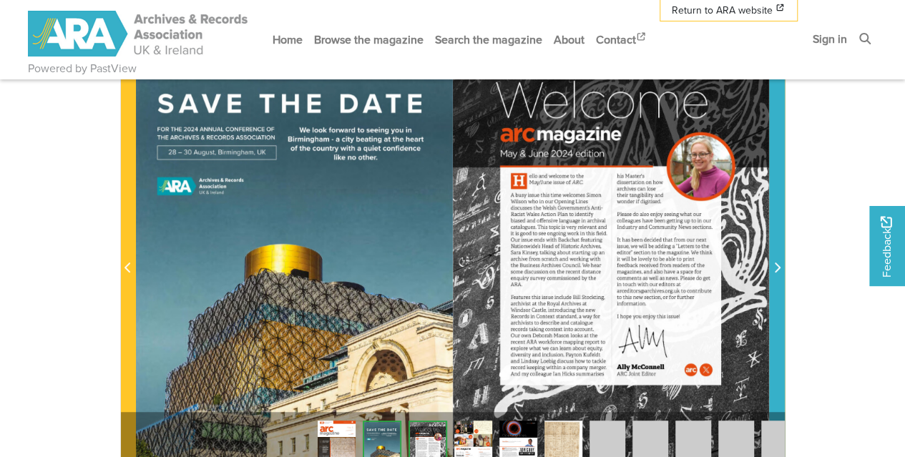
click at [780, 264] on span "Next Page" at bounding box center [777, 268] width 14 height 17
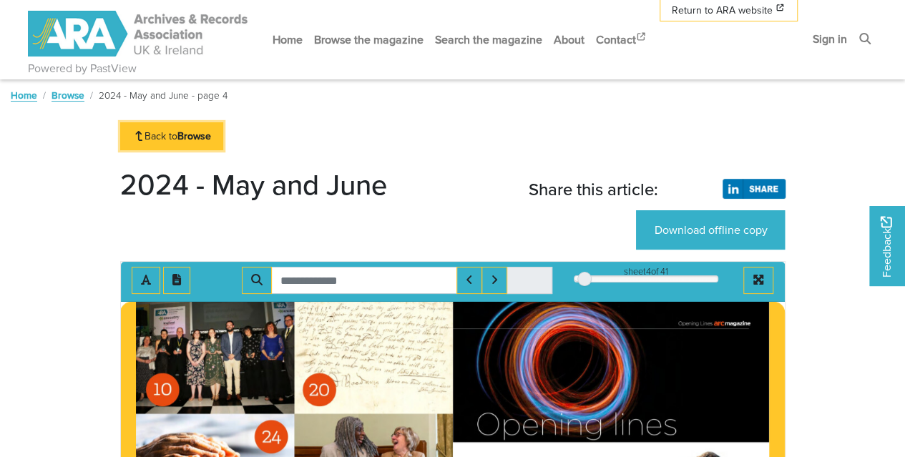
click at [154, 131] on link "Back to Browse" at bounding box center [172, 136] width 104 height 28
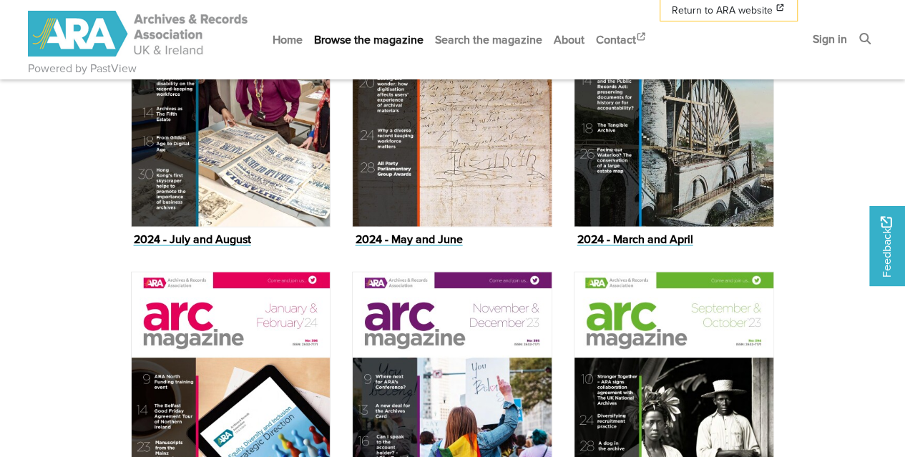
scroll to position [1413, 0]
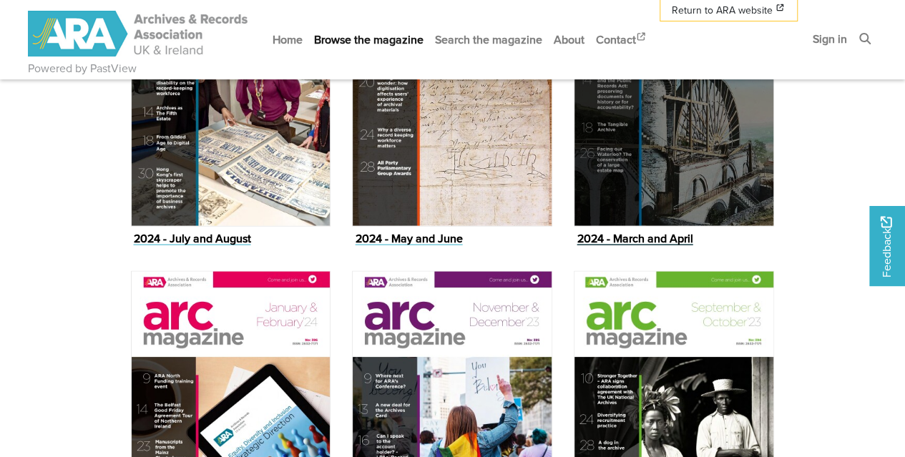
click at [637, 232] on figure "2024 - March and April Issue" at bounding box center [674, 96] width 200 height 305
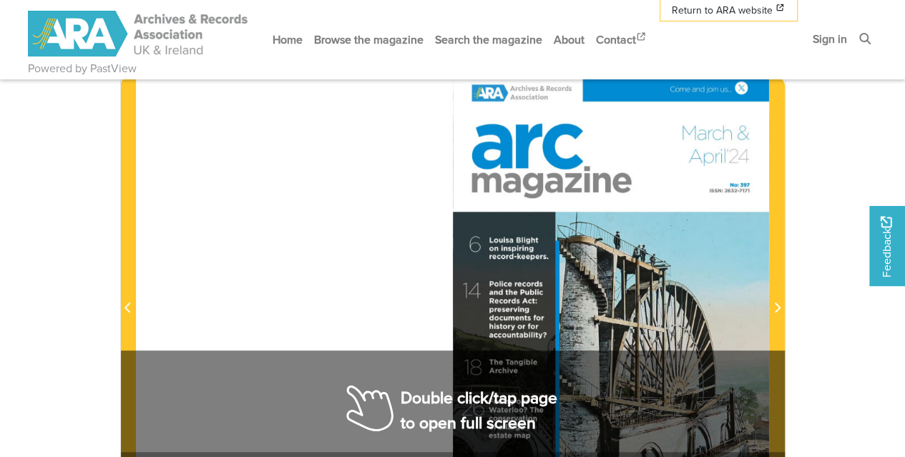
scroll to position [228, 0]
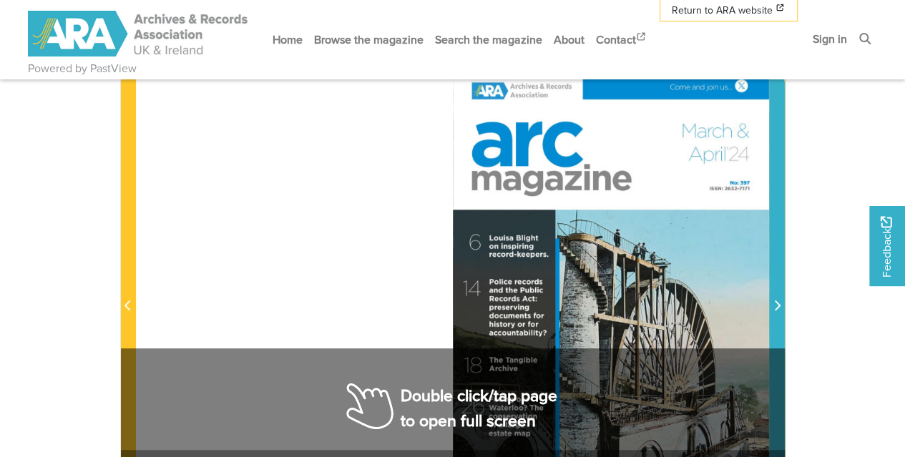
click at [772, 310] on span "Next Page" at bounding box center [777, 306] width 14 height 17
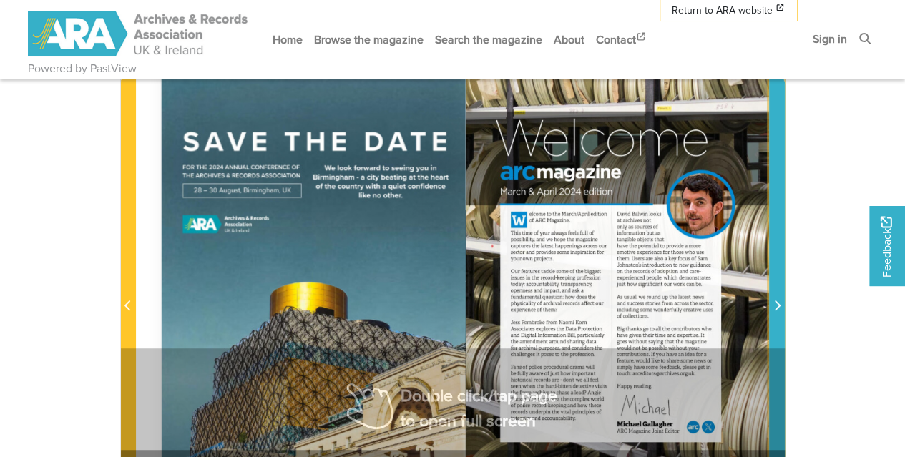
click at [772, 310] on span "Next Page" at bounding box center [777, 306] width 14 height 17
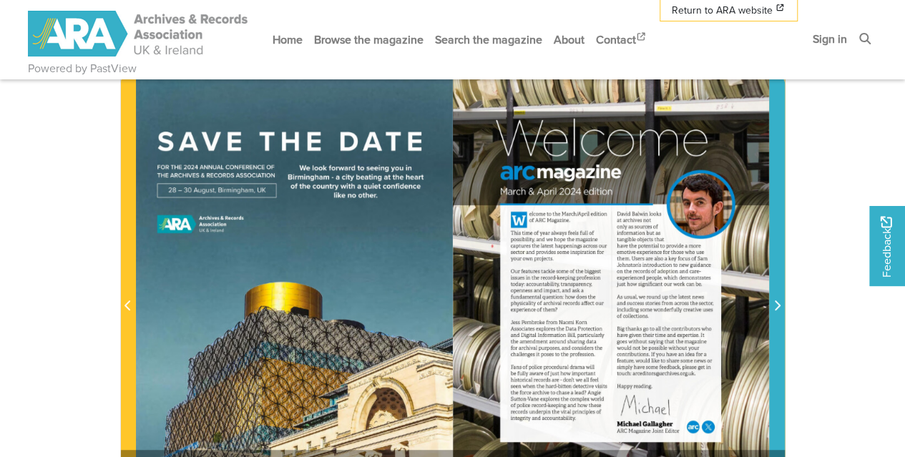
click at [772, 310] on span "Next Page" at bounding box center [777, 306] width 14 height 17
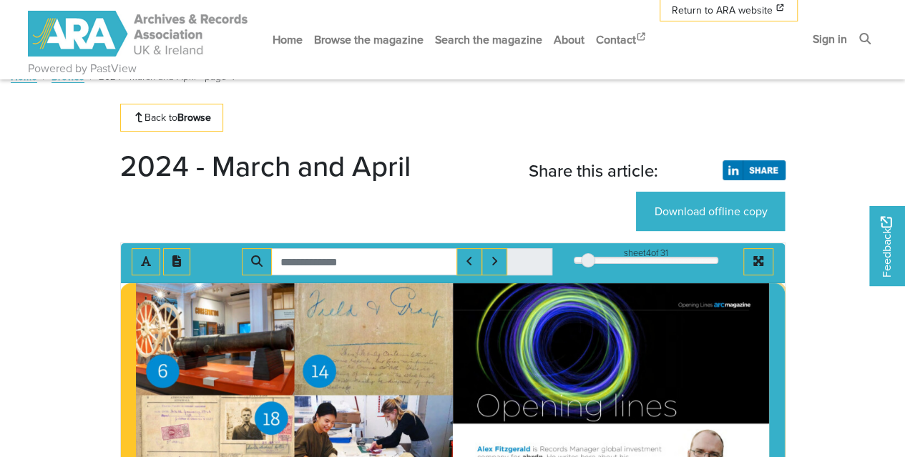
scroll to position [16, 0]
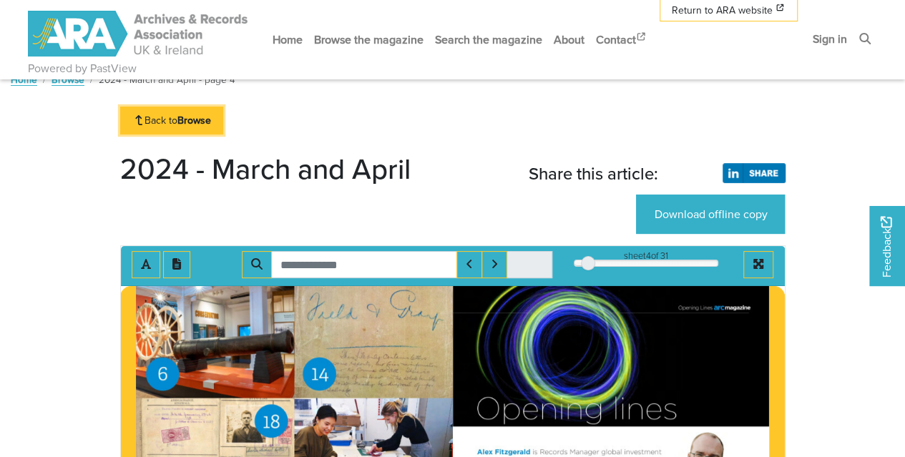
click at [180, 115] on link "Back to Browse" at bounding box center [172, 121] width 104 height 28
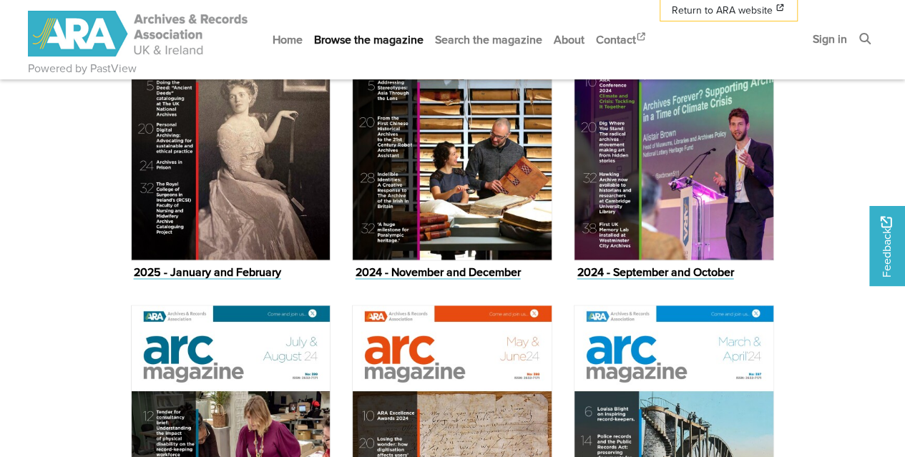
scroll to position [1054, 0]
